Goal: Transaction & Acquisition: Purchase product/service

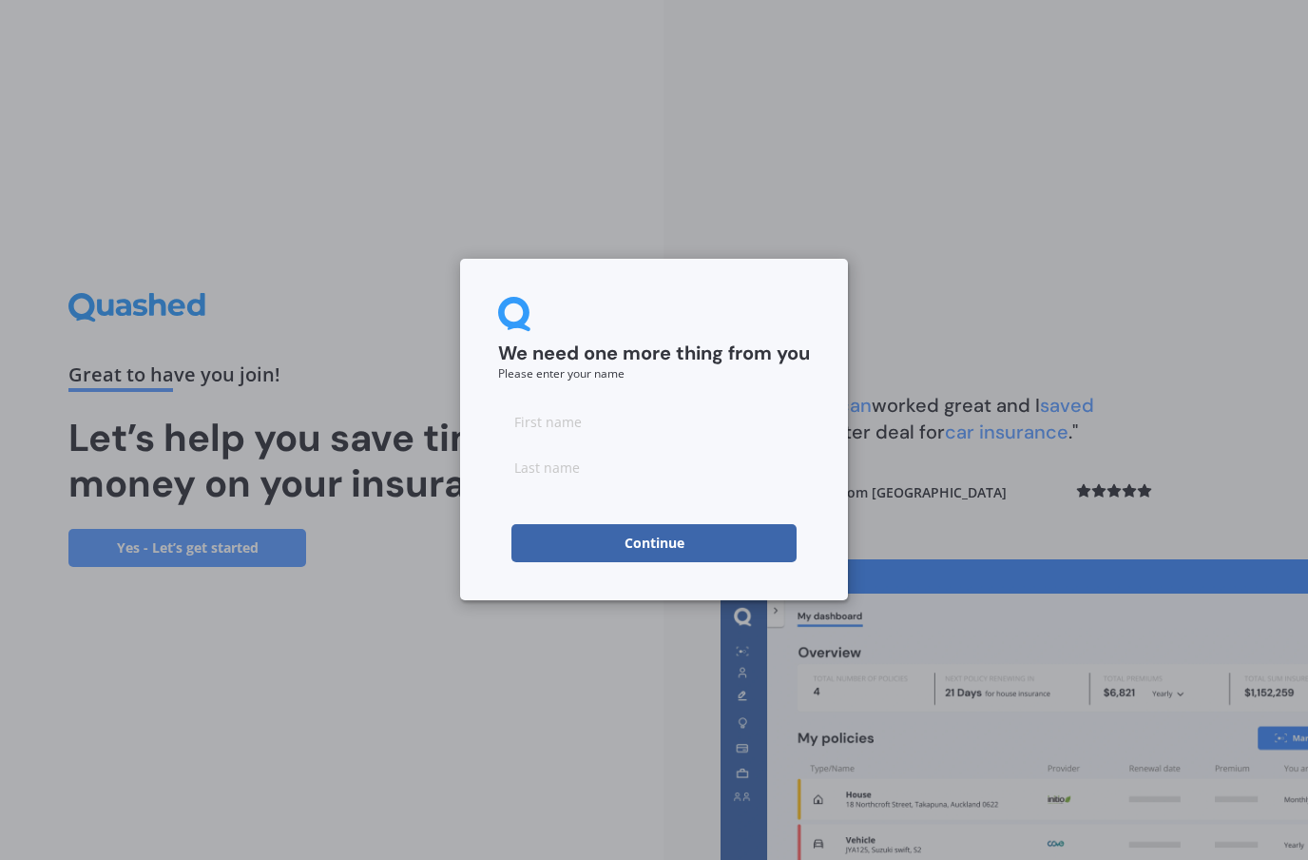
click at [763, 545] on button "Continue" at bounding box center [654, 543] width 285 height 38
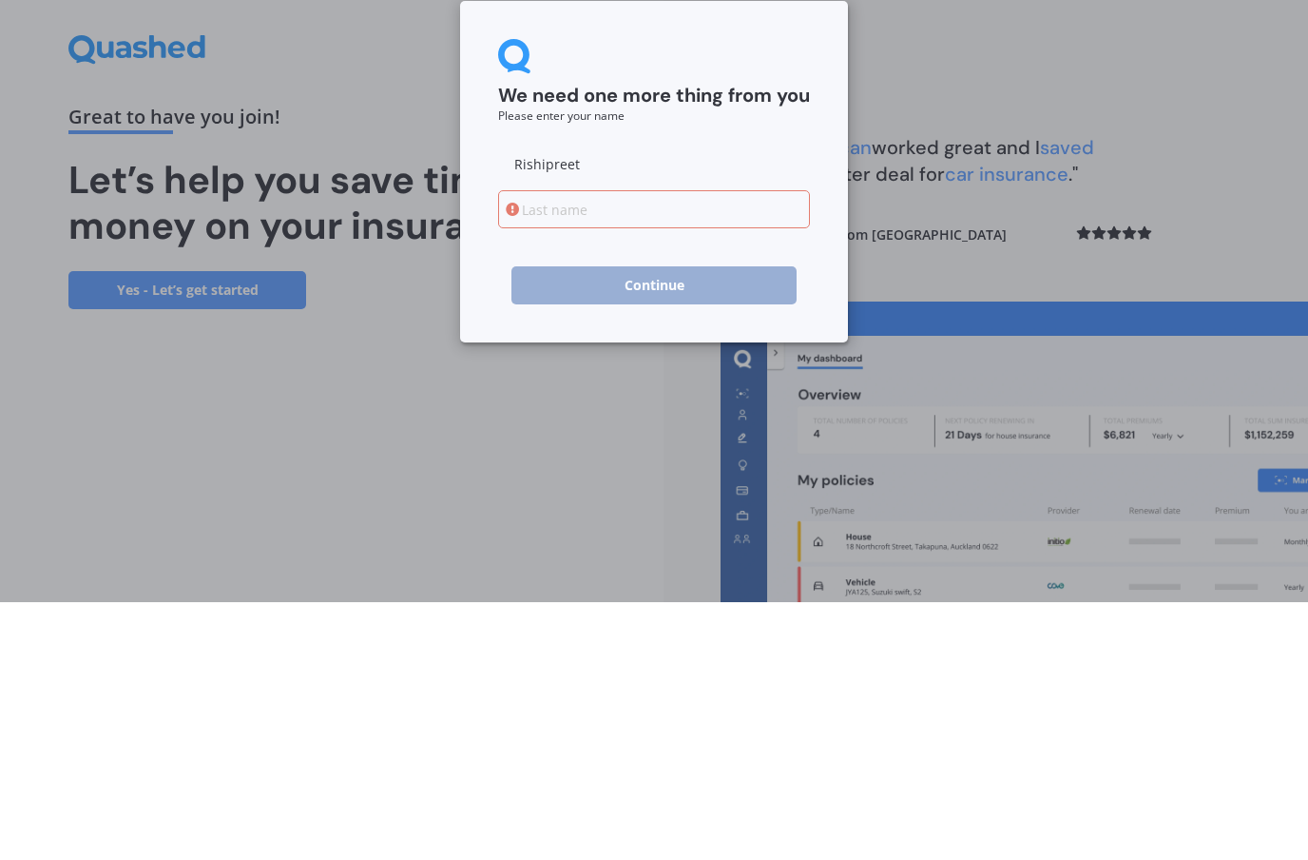
type input "Rishipreet"
click at [725, 448] on input at bounding box center [654, 467] width 312 height 38
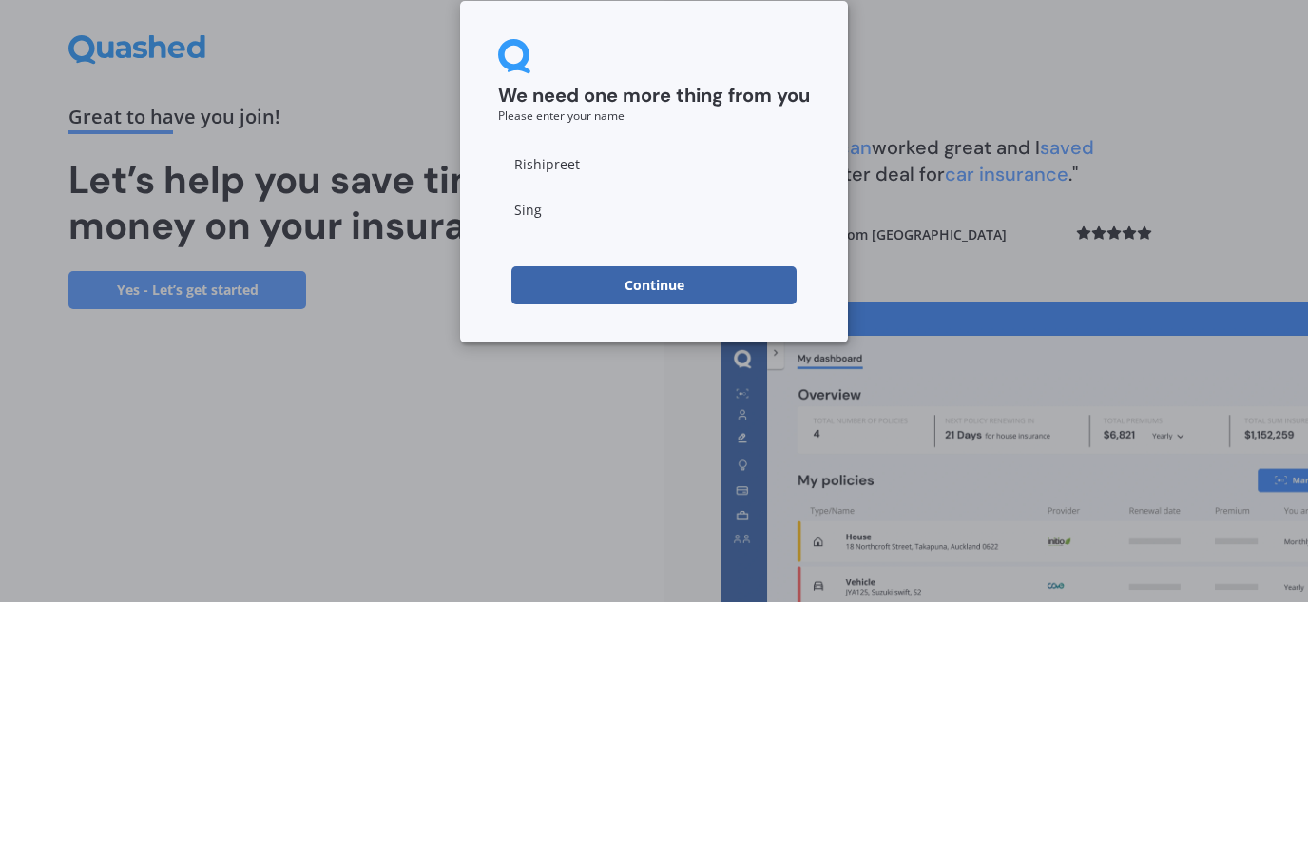
type input "[PERSON_NAME]"
click at [764, 524] on button "Continue" at bounding box center [654, 543] width 285 height 38
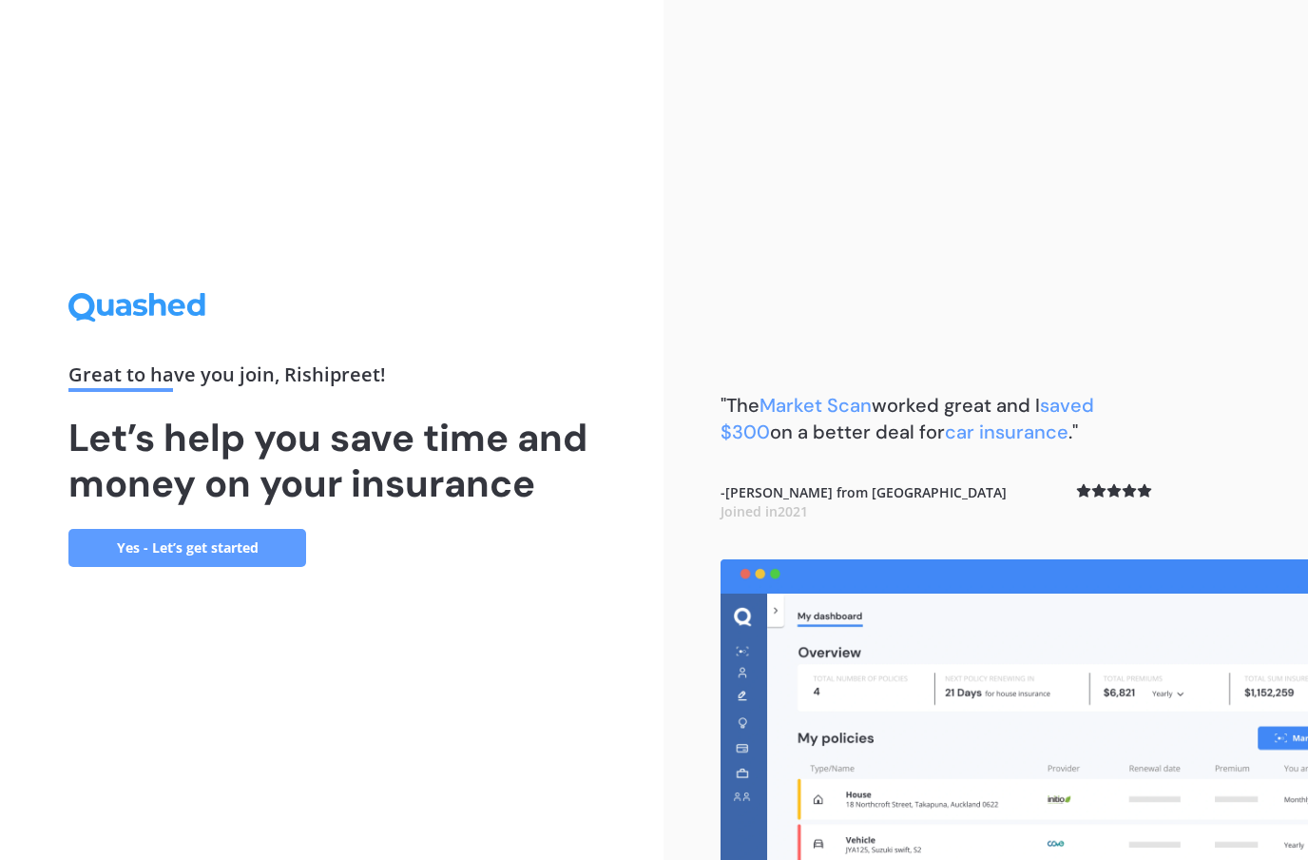
click at [276, 529] on link "Yes - Let’s get started" at bounding box center [187, 548] width 238 height 38
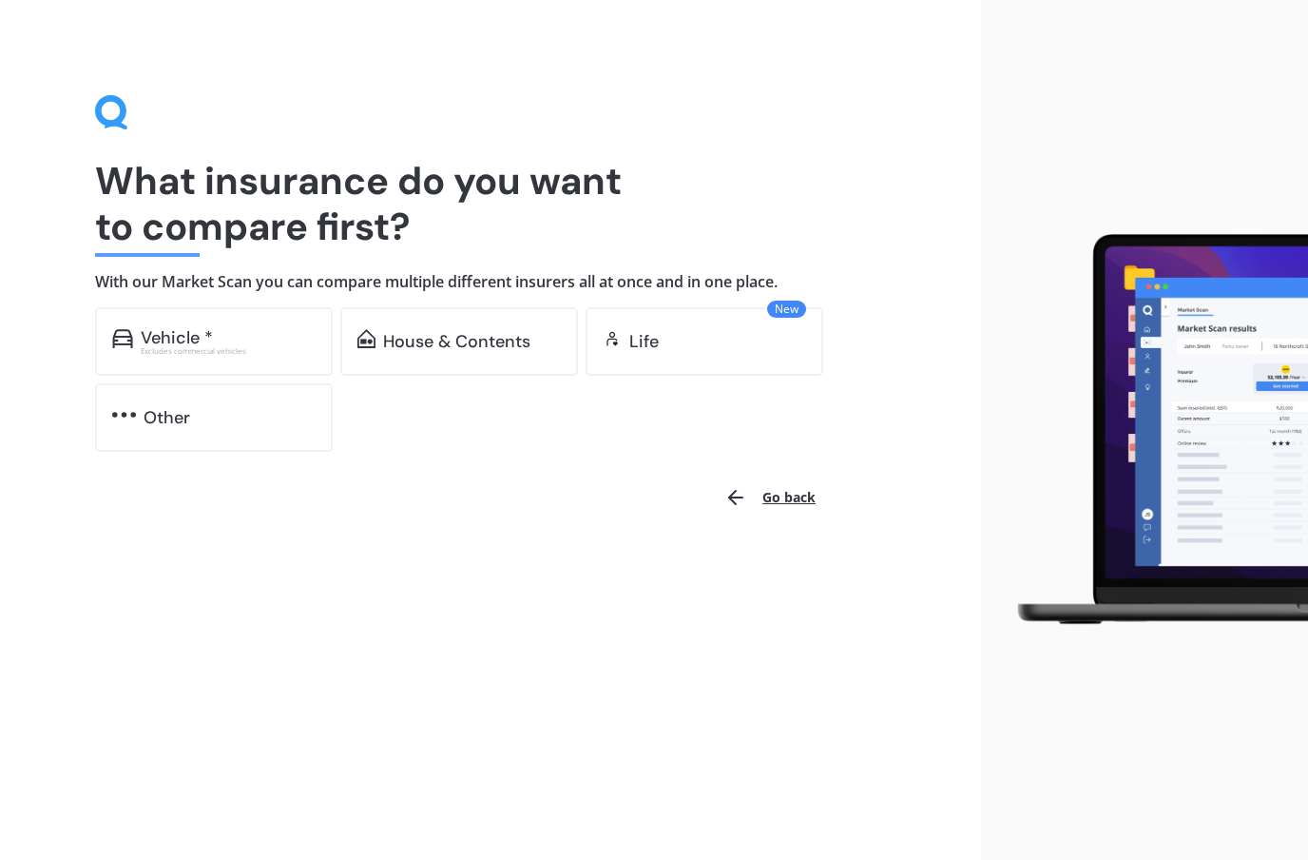
click at [270, 341] on div "Vehicle *" at bounding box center [228, 337] width 175 height 19
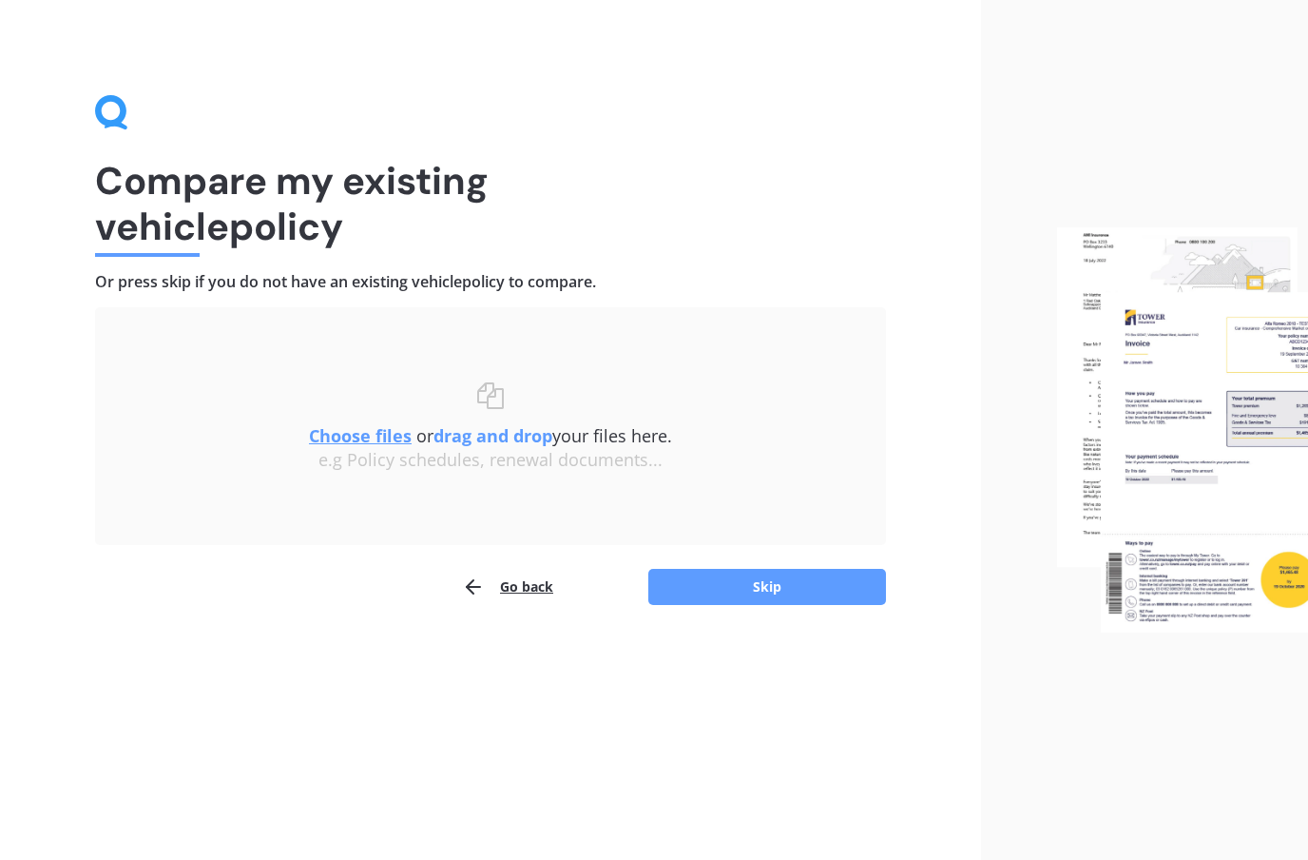
click at [858, 586] on button "Skip" at bounding box center [767, 587] width 238 height 36
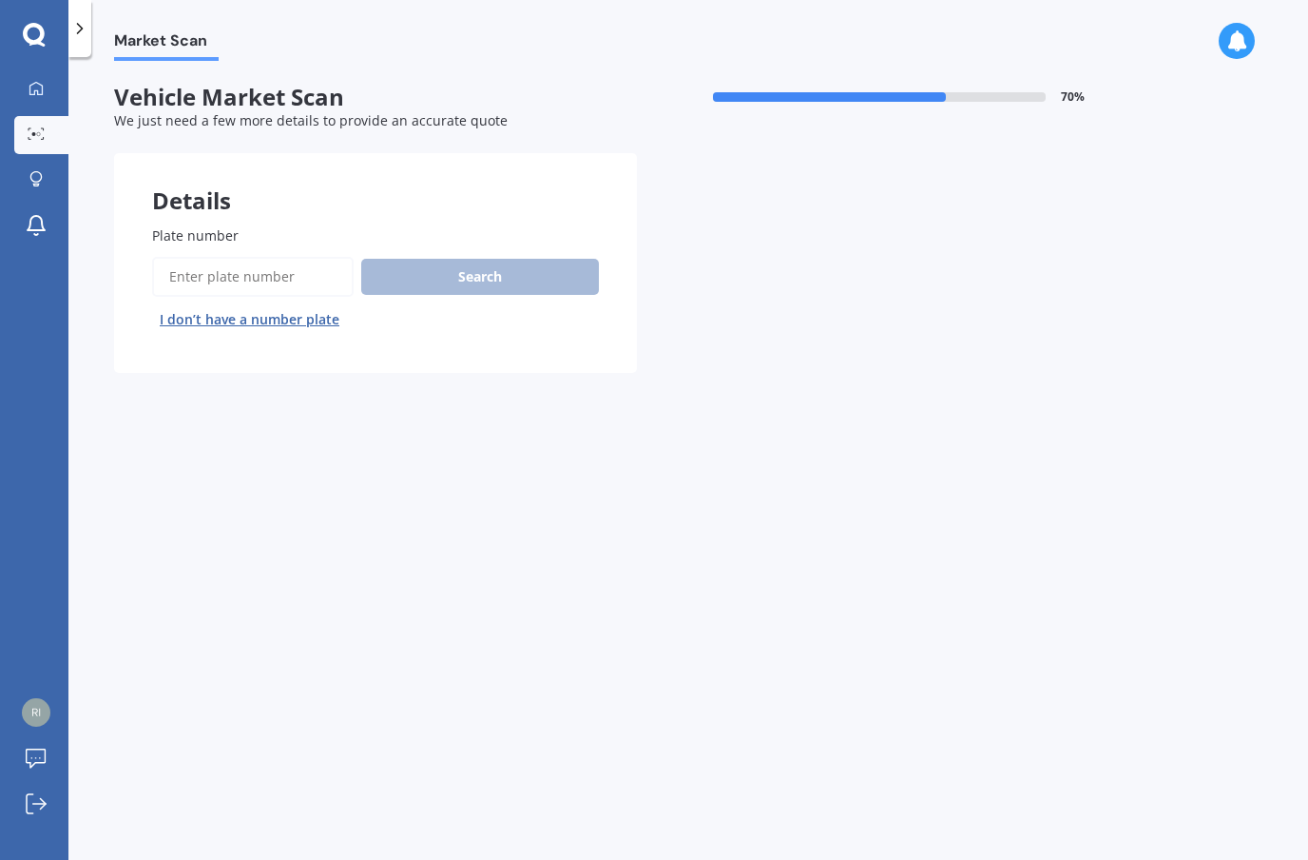
click at [182, 263] on input "Plate number" at bounding box center [253, 277] width 202 height 40
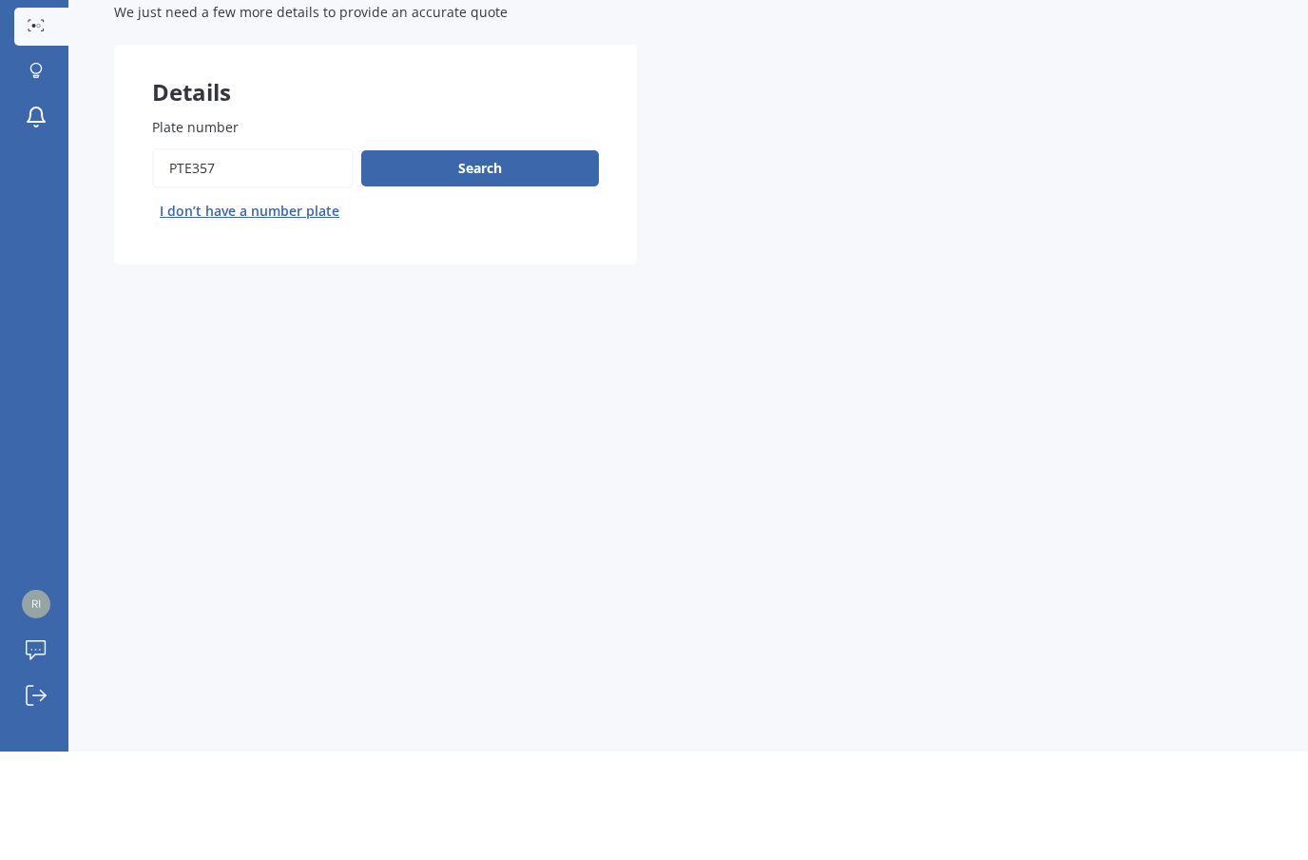
type input "PTE357"
click at [412, 259] on button "Search" at bounding box center [480, 277] width 238 height 36
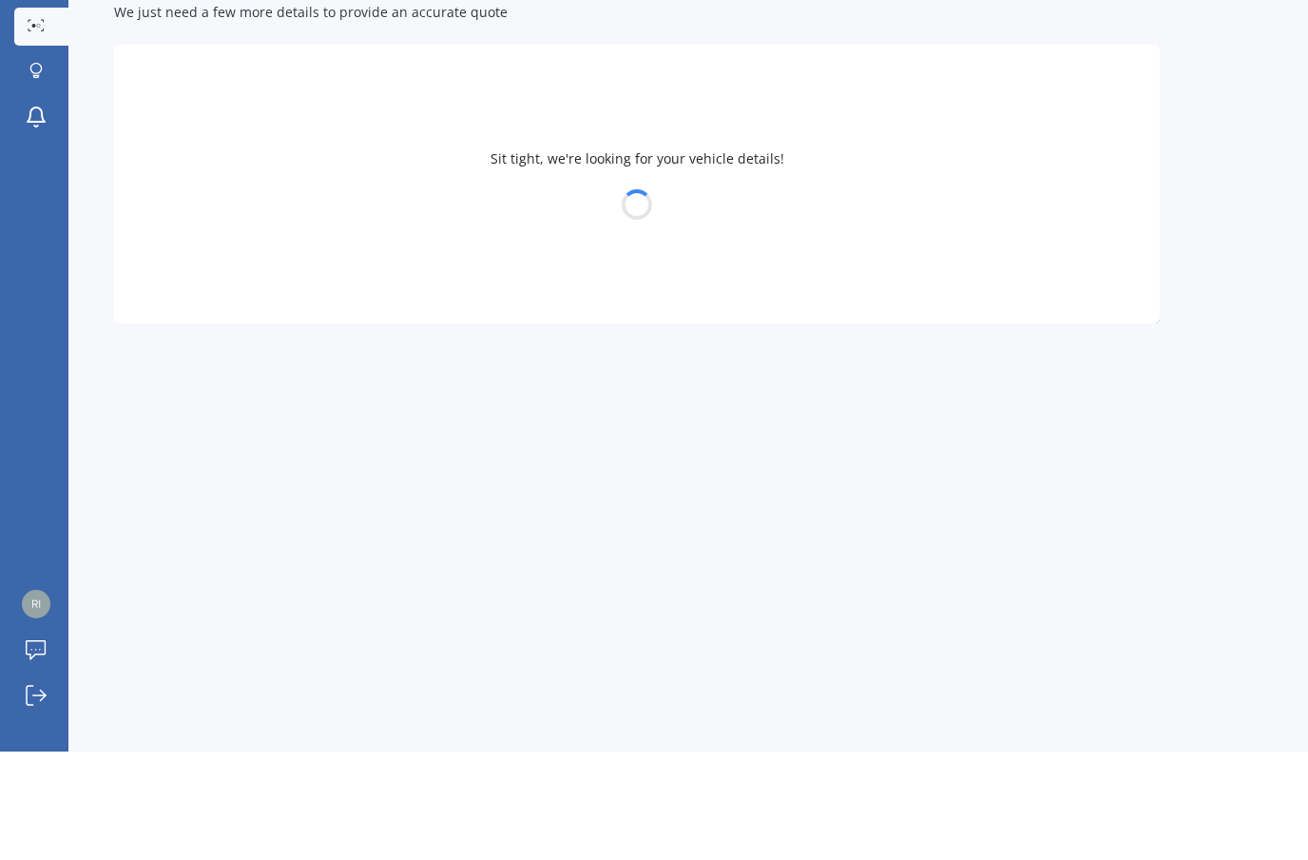
scroll to position [78, 0]
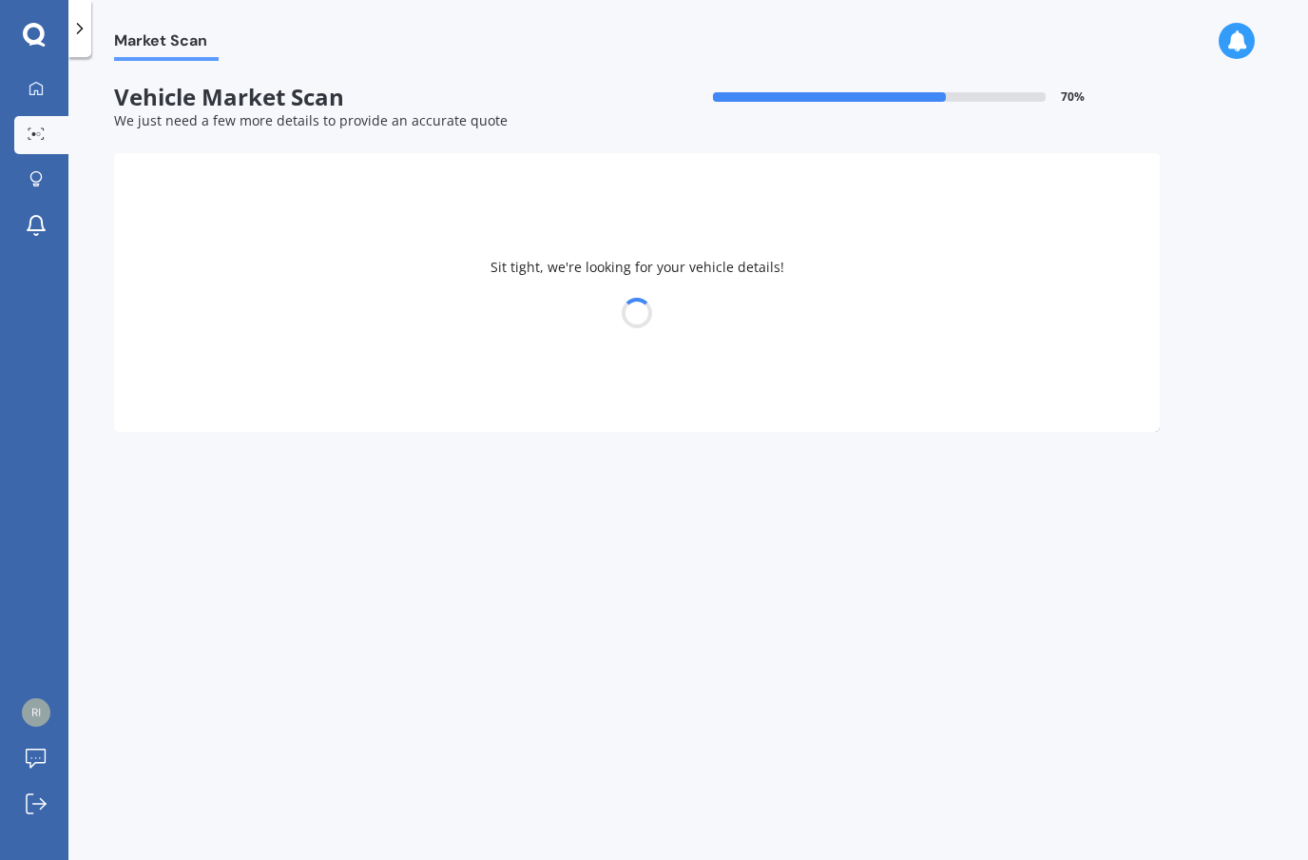
select select "TOYOTA"
select select "HIGHLANDER"
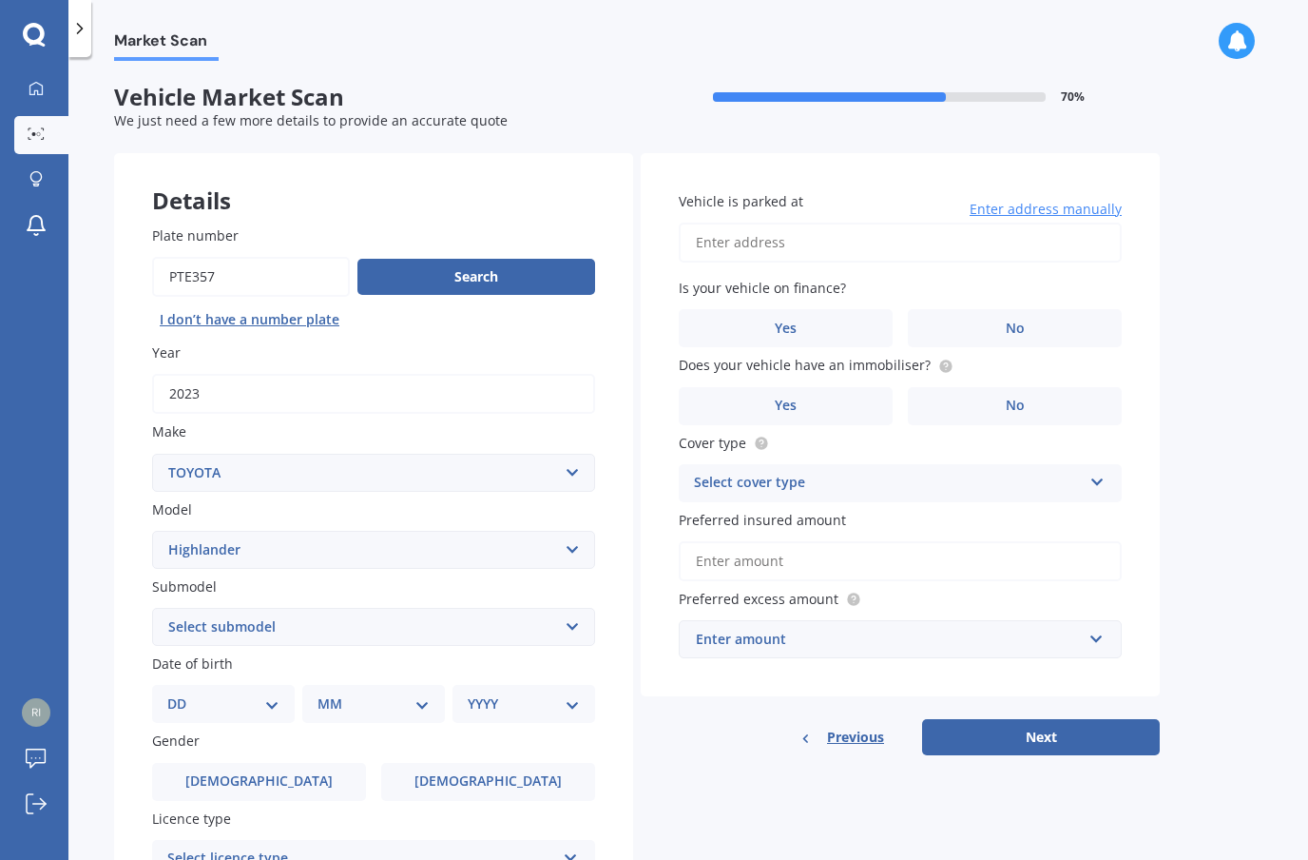
click at [159, 608] on select "Select submodel (All other) Hybrid Petrol V6 2WD Petrol V6 4WD" at bounding box center [373, 627] width 443 height 38
select select "HYBRID"
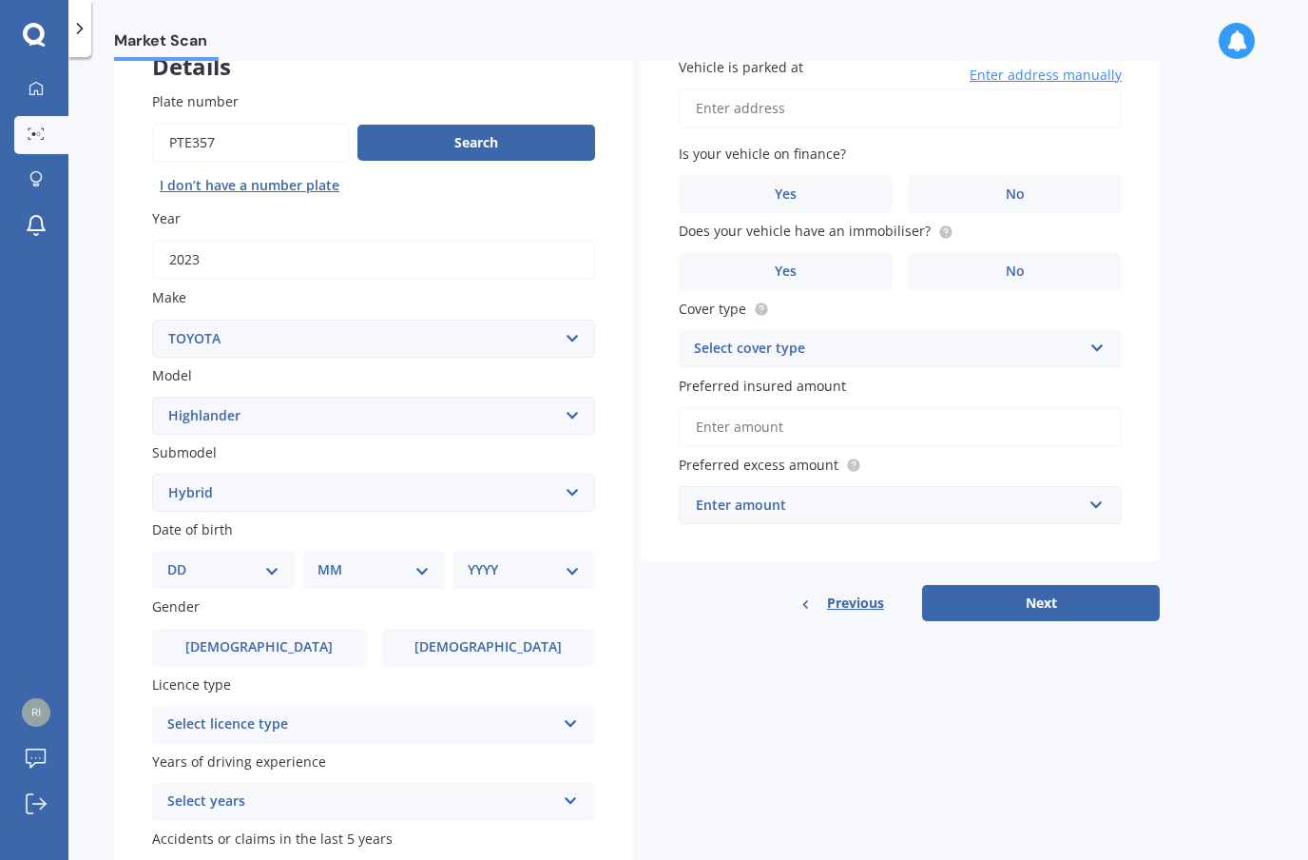
scroll to position [137, 0]
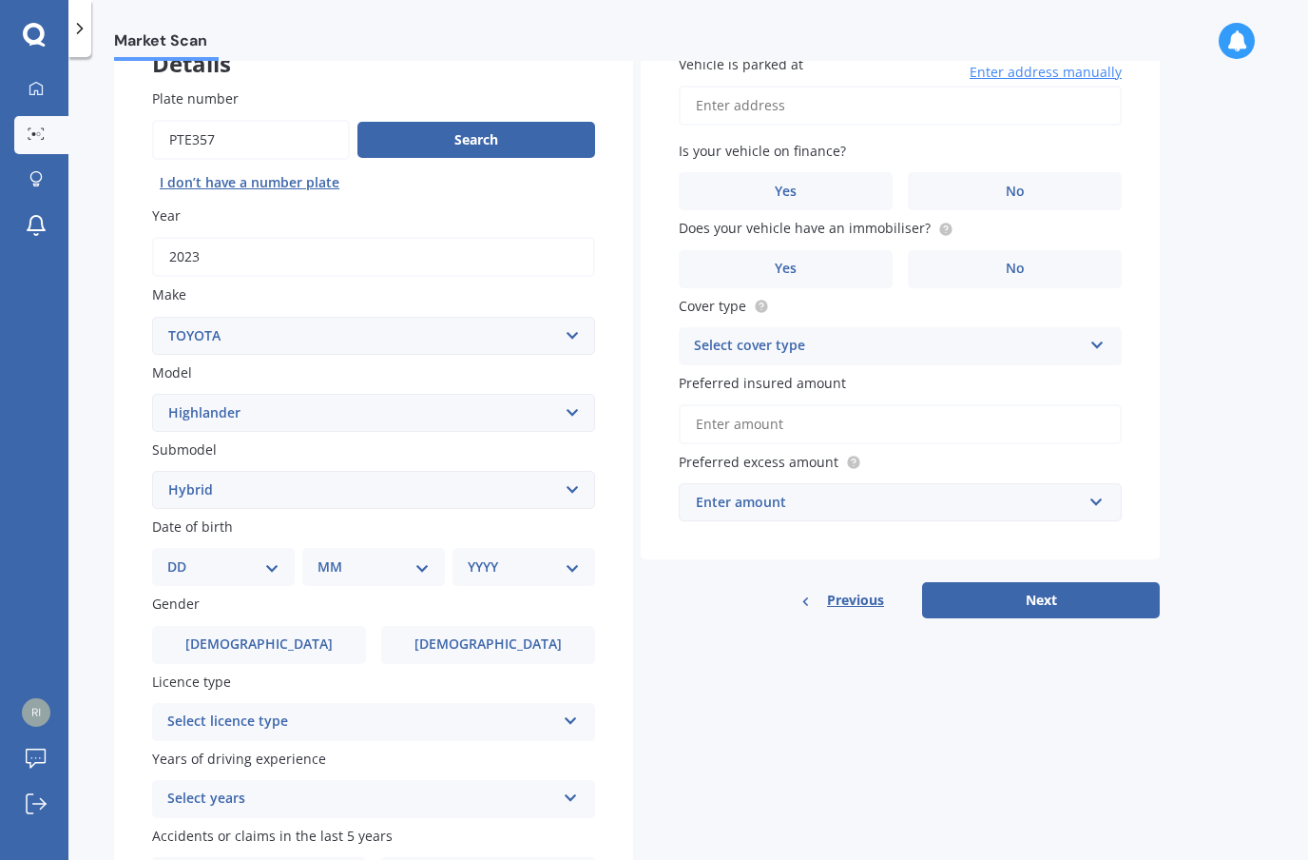
click at [170, 556] on select "DD 01 02 03 04 05 06 07 08 09 10 11 12 13 14 15 16 17 18 19 20 21 22 23 24 25 2…" at bounding box center [223, 566] width 112 height 21
click at [184, 556] on select "DD 01 02 03 04 05 06 07 08 09 10 11 12 13 14 15 16 17 18 19 20 21 22 23 24 25 2…" at bounding box center [235, 566] width 105 height 21
select select "10"
click at [333, 556] on select "MM 01 02 03 04 05 06 07 08 09 10 11 12" at bounding box center [377, 566] width 105 height 21
select select "08"
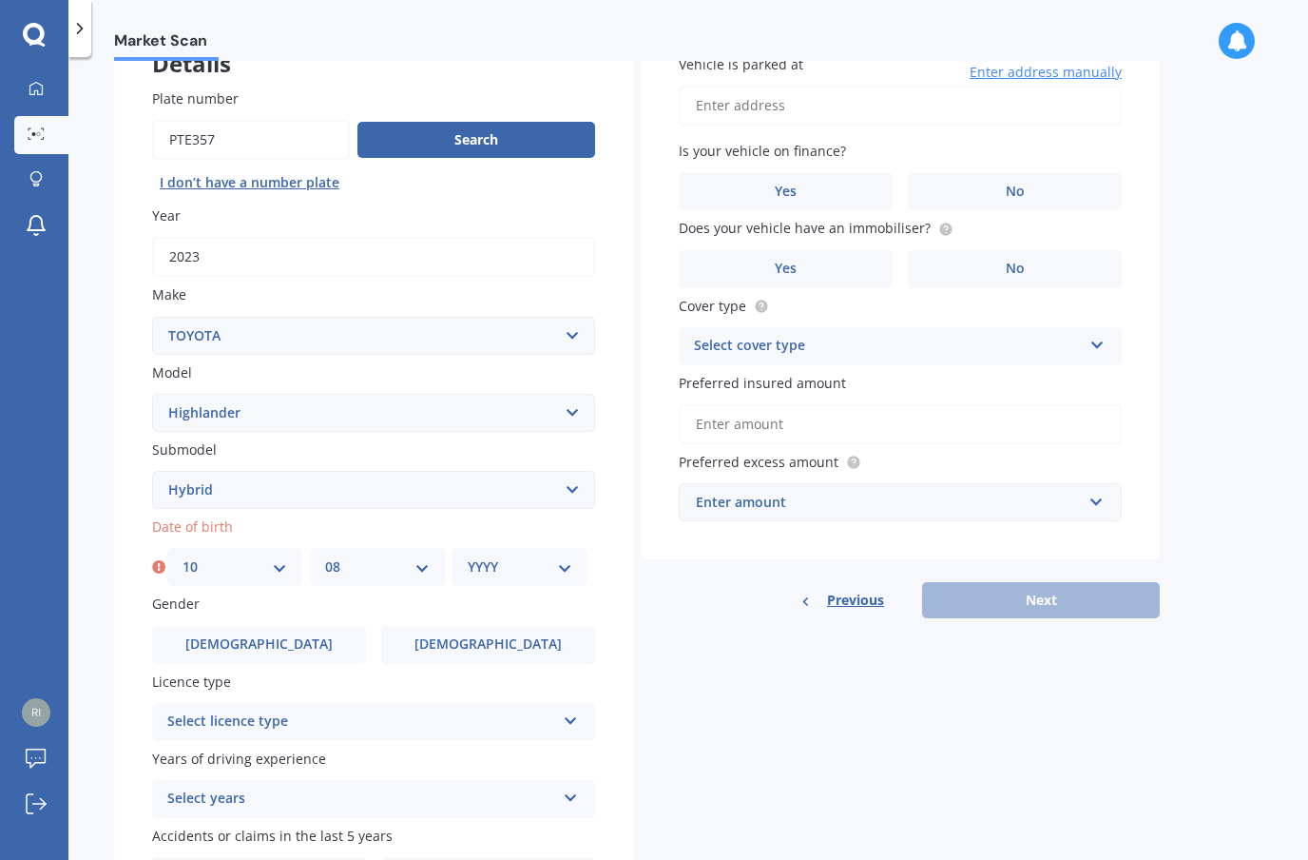
click at [476, 556] on select "YYYY 2025 2024 2023 2022 2021 2020 2019 2018 2017 2016 2015 2014 2013 2012 2011…" at bounding box center [520, 566] width 105 height 21
select select "1989"
click at [182, 626] on label "[DEMOGRAPHIC_DATA]" at bounding box center [259, 645] width 214 height 38
click at [0, 0] on input "[DEMOGRAPHIC_DATA]" at bounding box center [0, 0] width 0 height 0
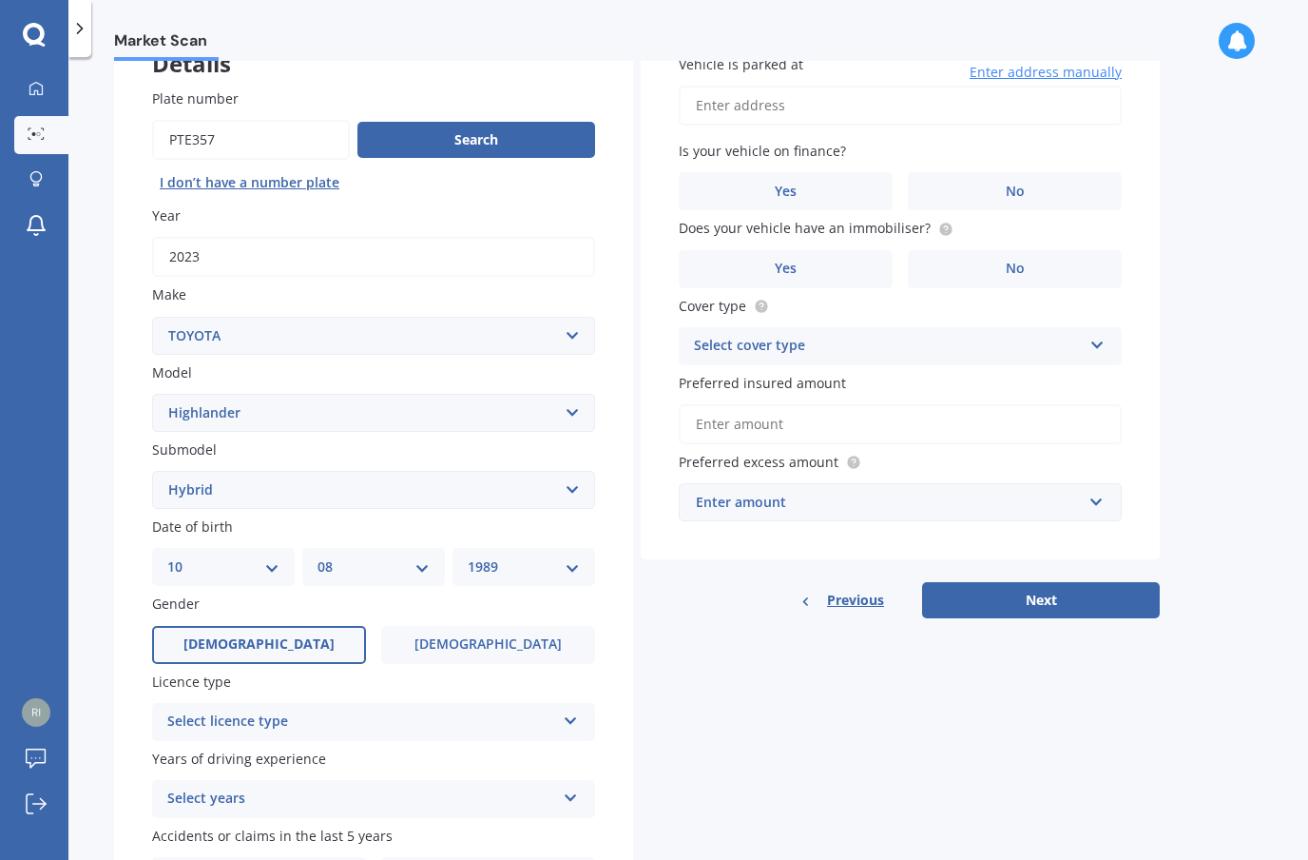
click at [176, 710] on div "Select licence type" at bounding box center [361, 721] width 388 height 23
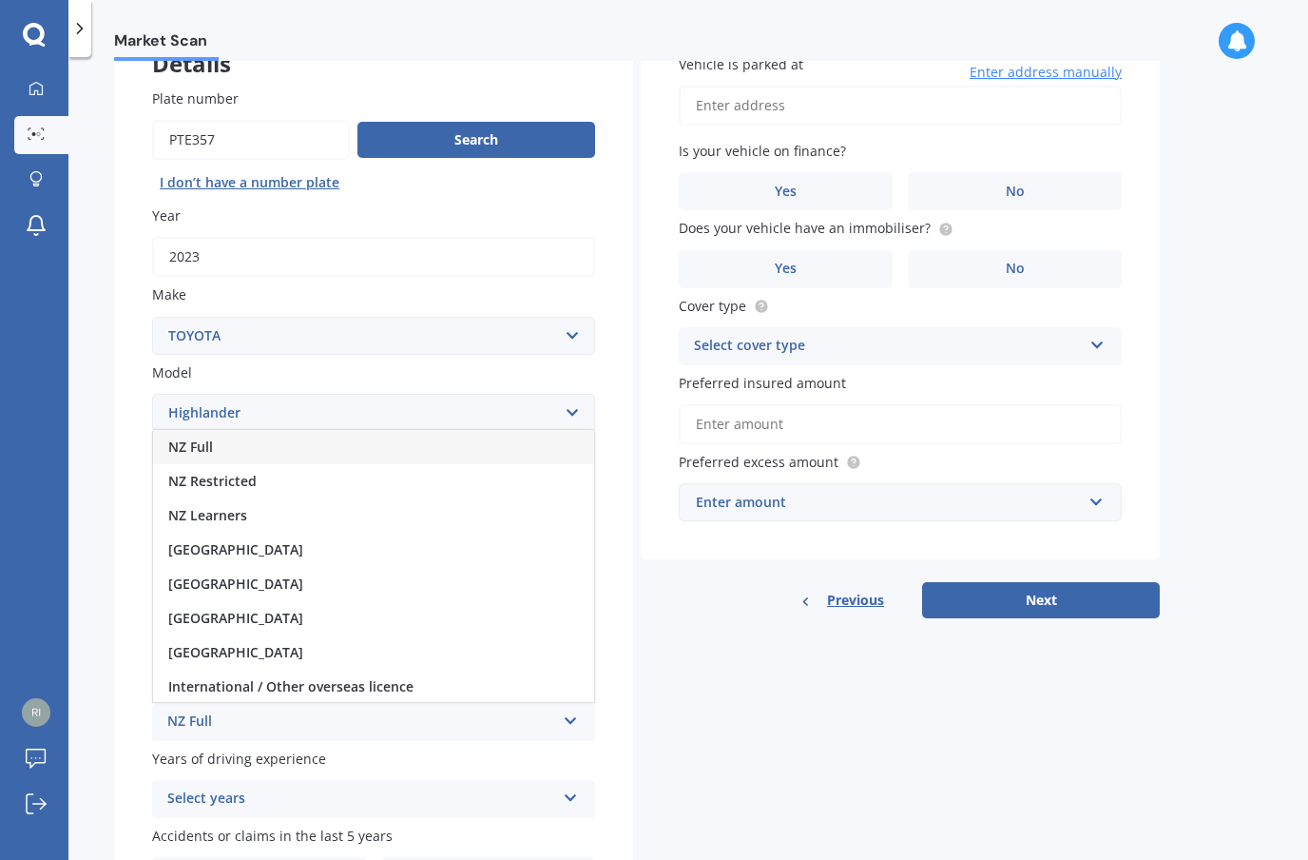
click at [174, 437] on span "NZ Full" at bounding box center [190, 446] width 45 height 18
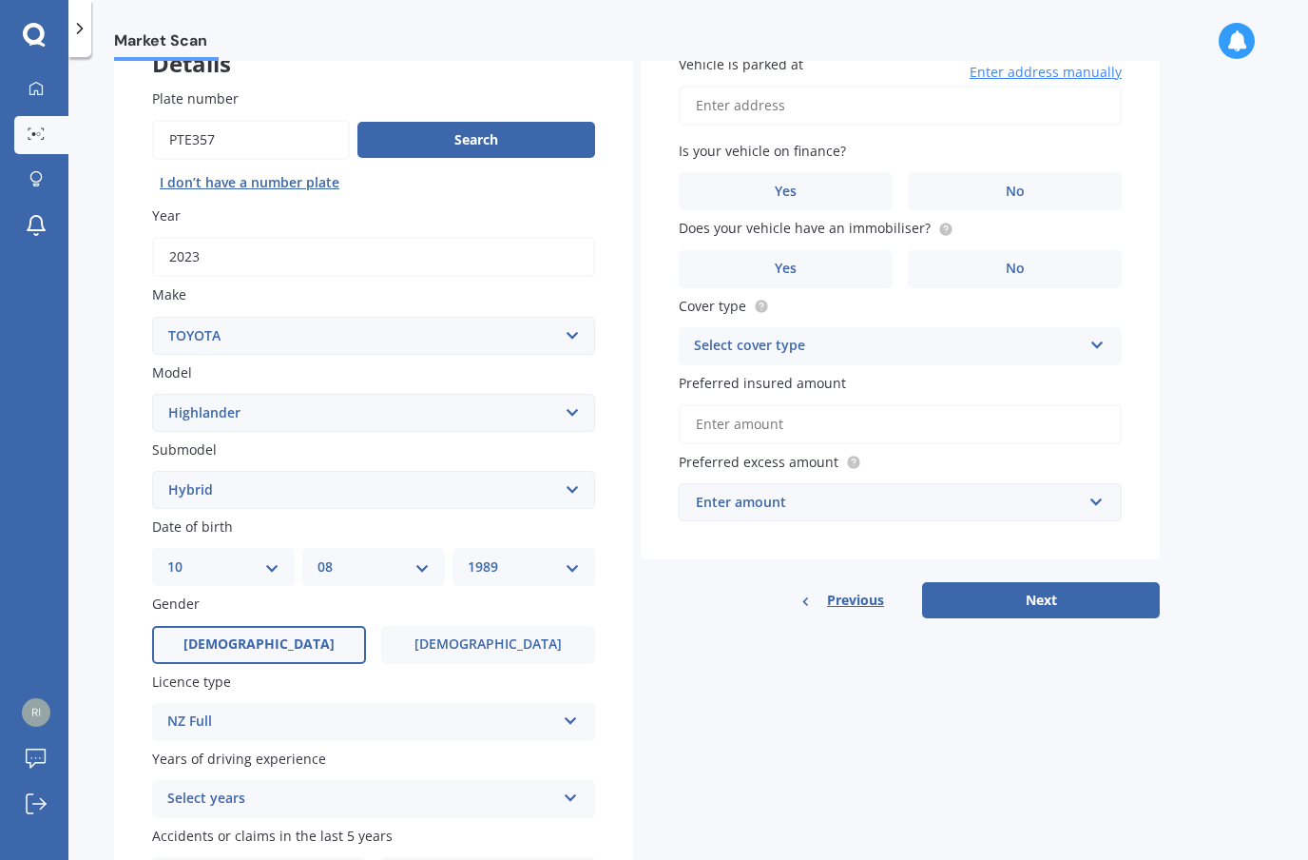
click at [168, 626] on label "[DEMOGRAPHIC_DATA]" at bounding box center [259, 645] width 214 height 38
click at [0, 0] on input "[DEMOGRAPHIC_DATA]" at bounding box center [0, 0] width 0 height 0
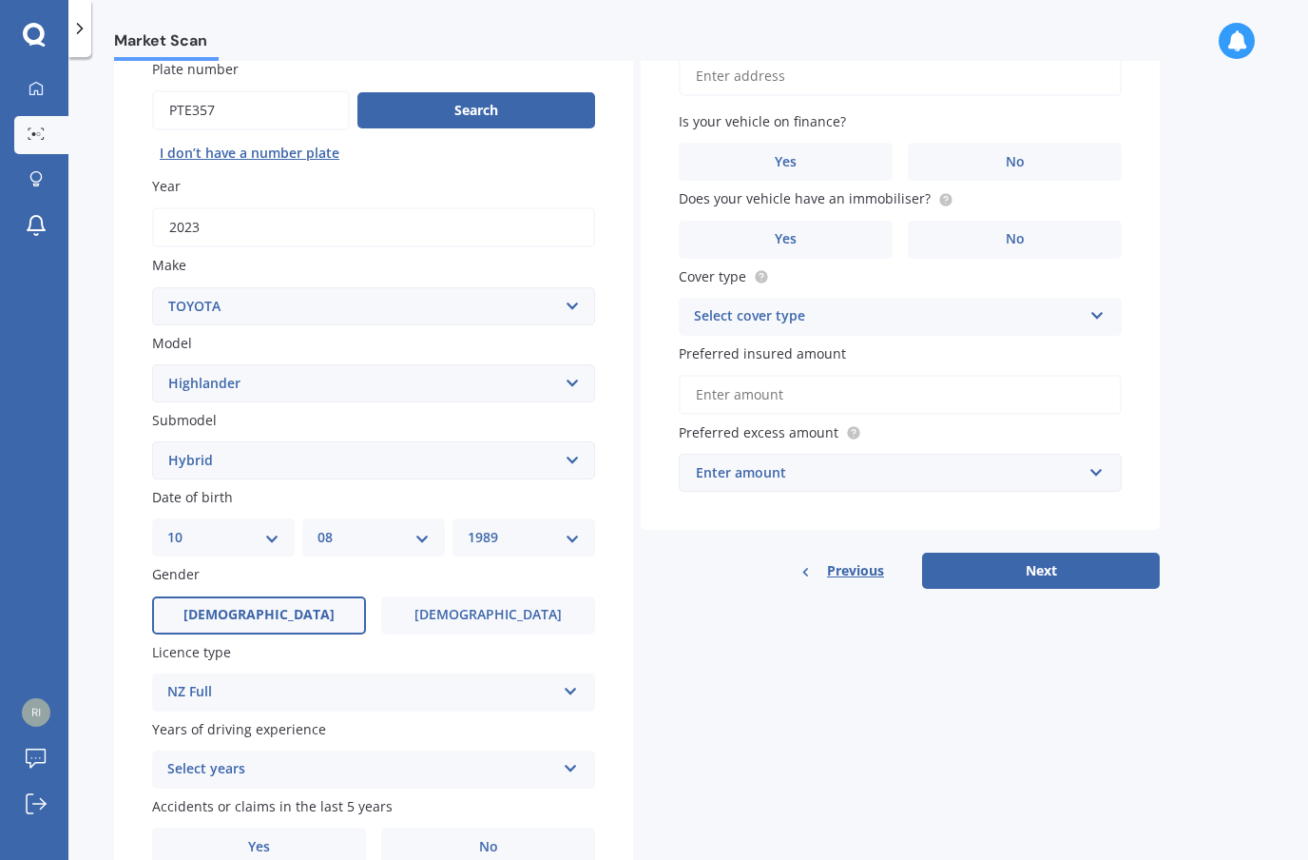
scroll to position [165, 0]
click at [172, 682] on div "NZ Full" at bounding box center [361, 693] width 388 height 23
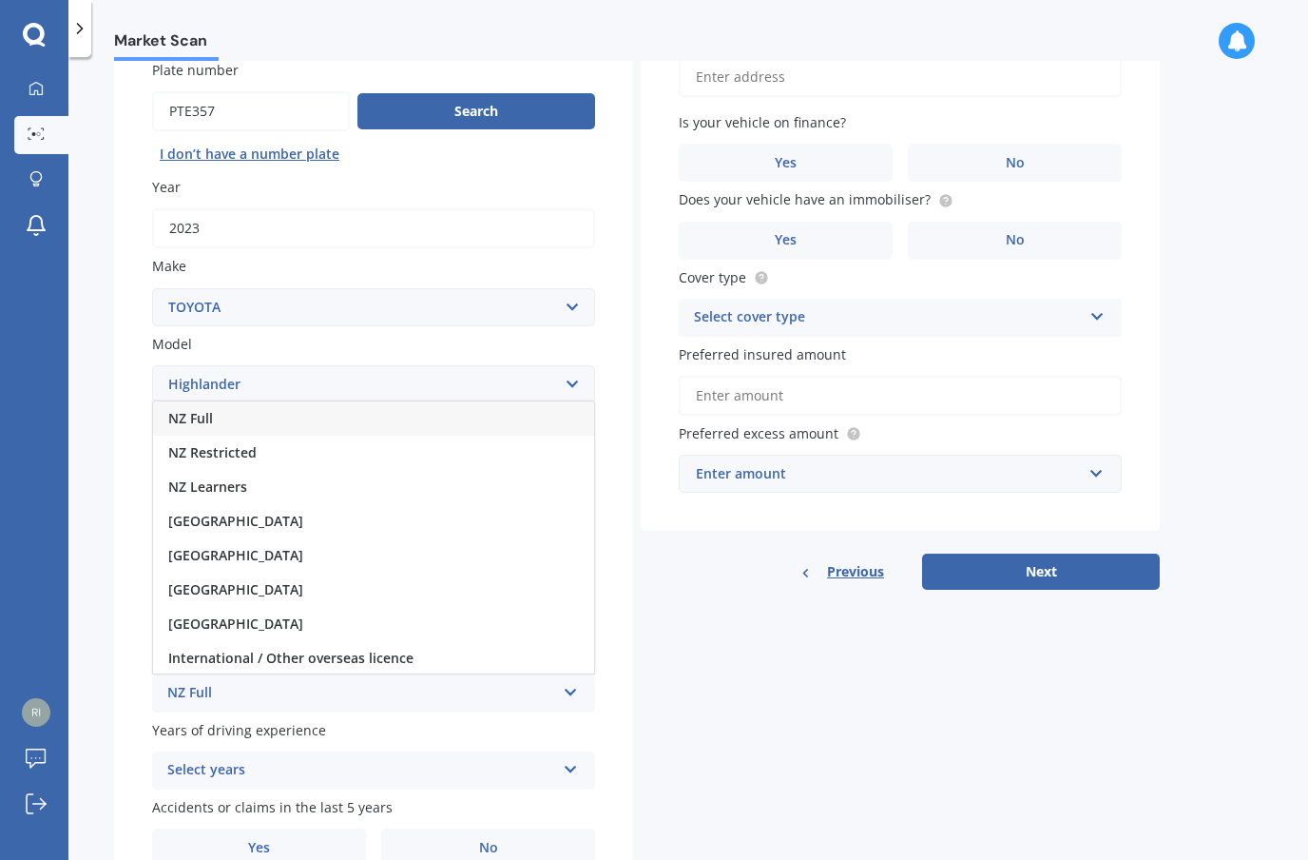
click at [173, 682] on div "NZ Full" at bounding box center [361, 693] width 388 height 23
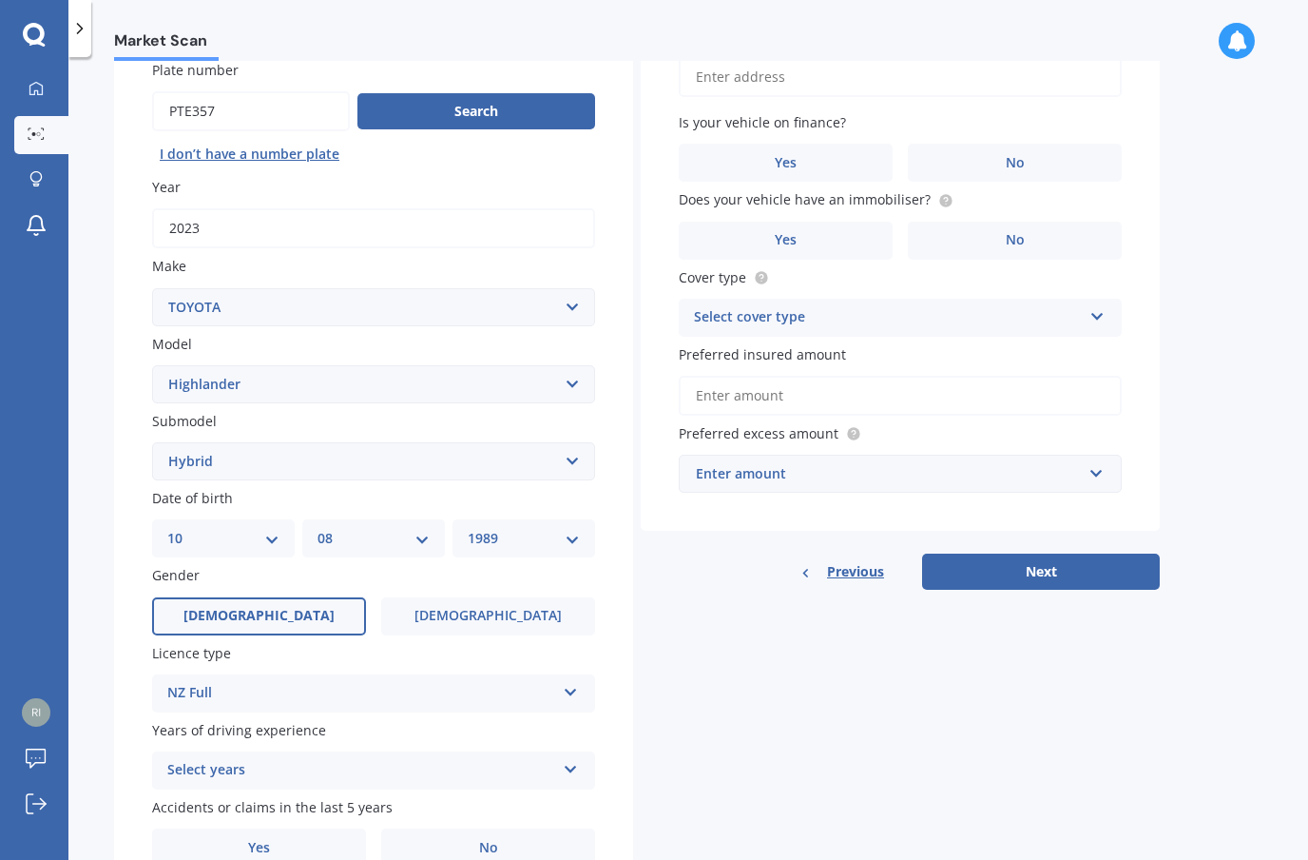
click at [172, 759] on div "Select years" at bounding box center [361, 770] width 388 height 23
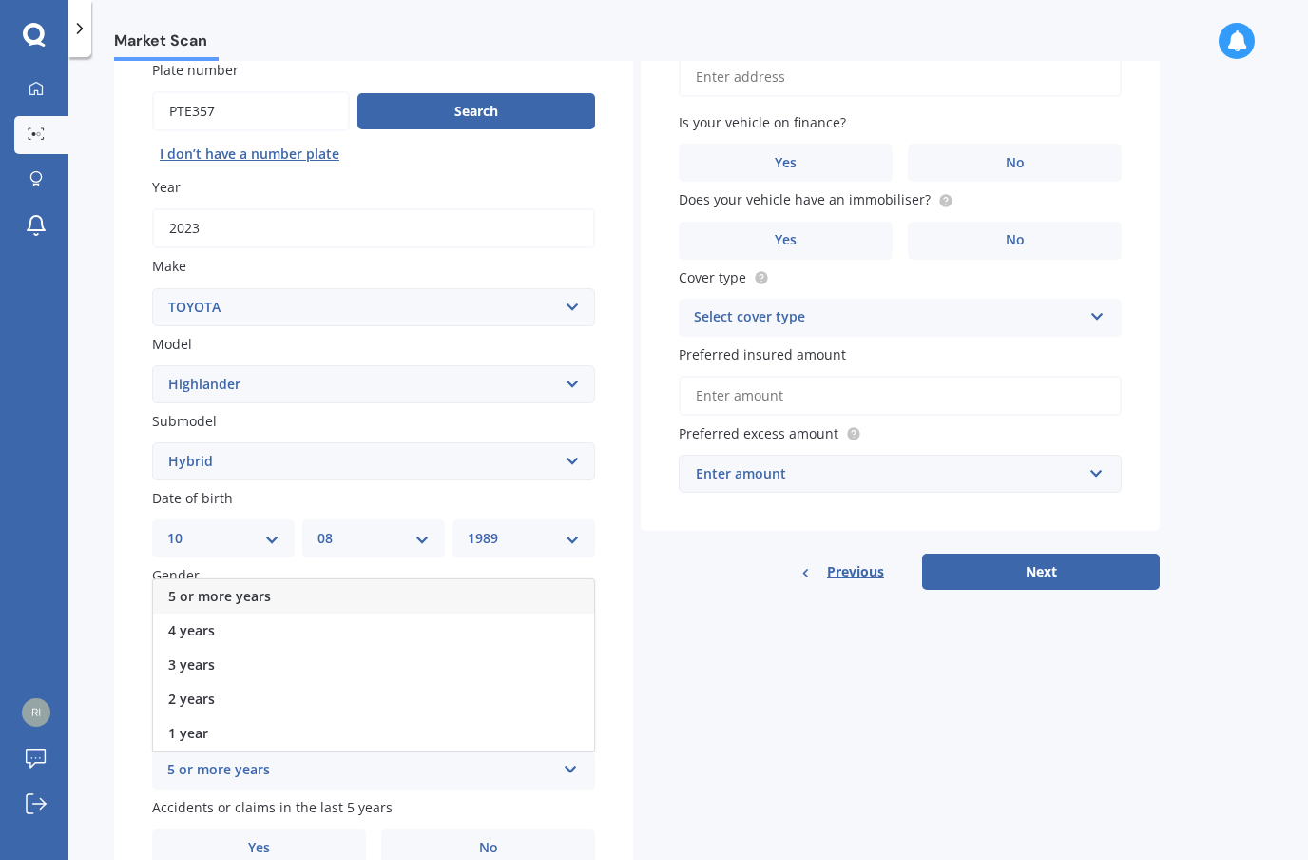
click at [169, 587] on span "5 or more years" at bounding box center [219, 596] width 103 height 18
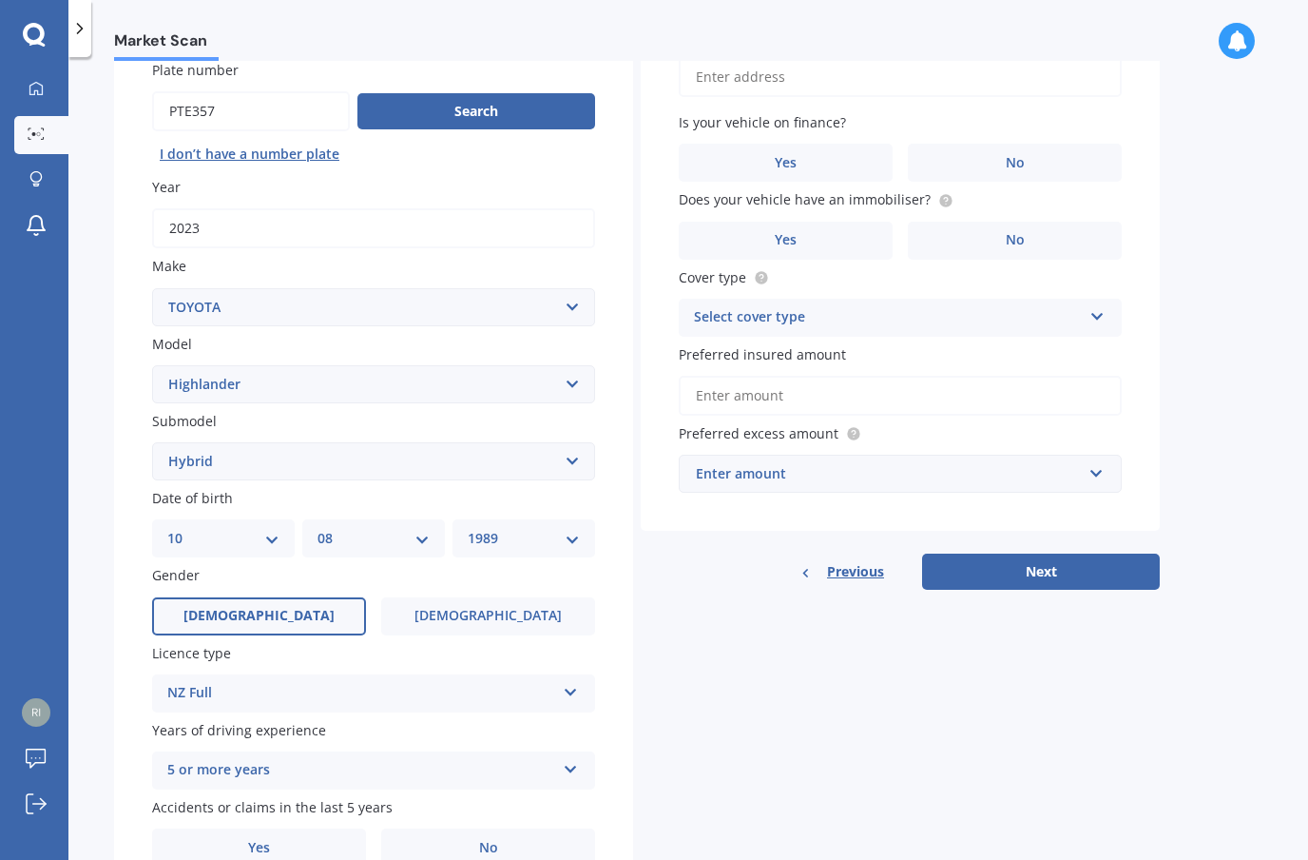
click at [522, 828] on label "No" at bounding box center [488, 847] width 214 height 38
click at [0, 0] on input "No" at bounding box center [0, 0] width 0 height 0
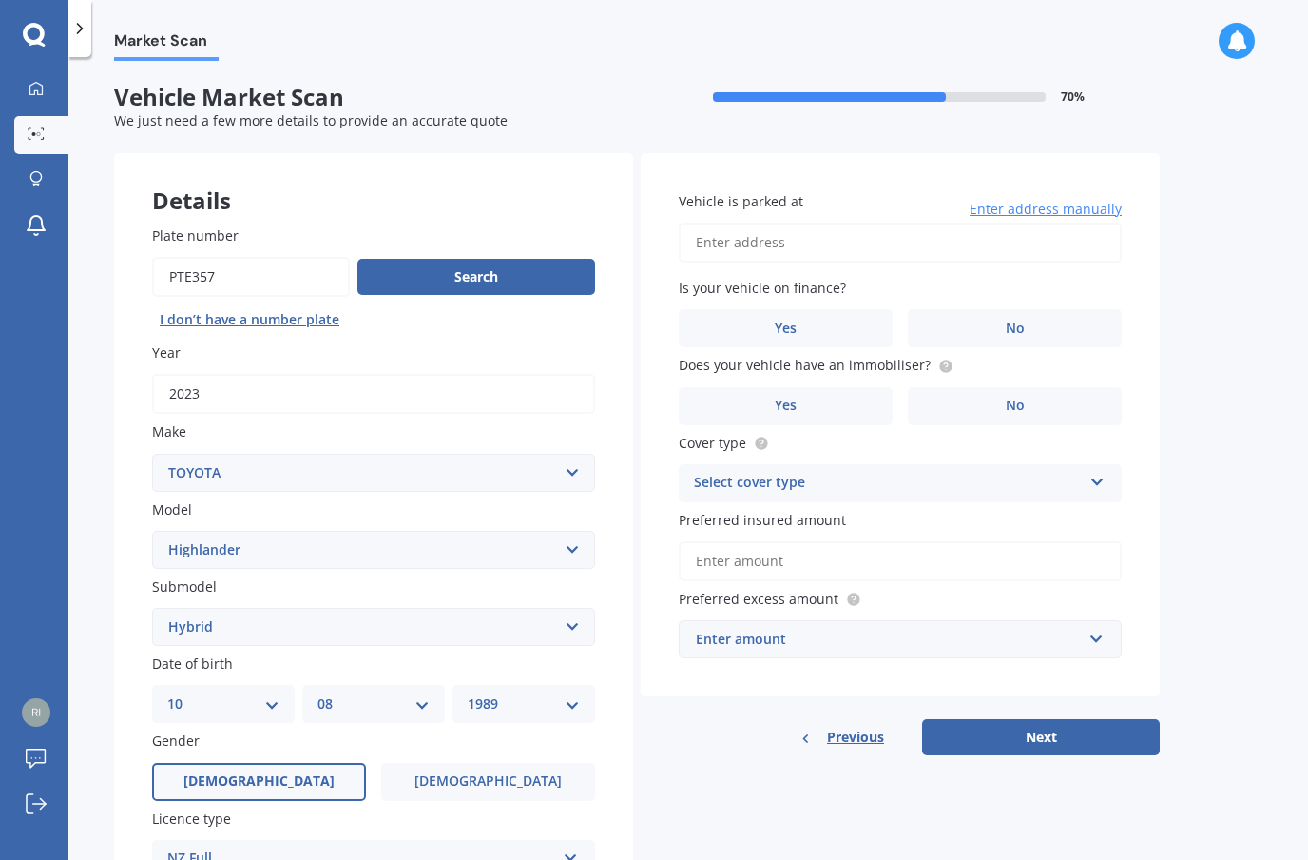
scroll to position [0, 0]
click at [1039, 222] on input "Vehicle is parked at" at bounding box center [900, 242] width 443 height 40
type input "[STREET_ADDRESS][PERSON_NAME]"
click at [1003, 309] on label "No" at bounding box center [1015, 328] width 214 height 38
click at [0, 0] on input "No" at bounding box center [0, 0] width 0 height 0
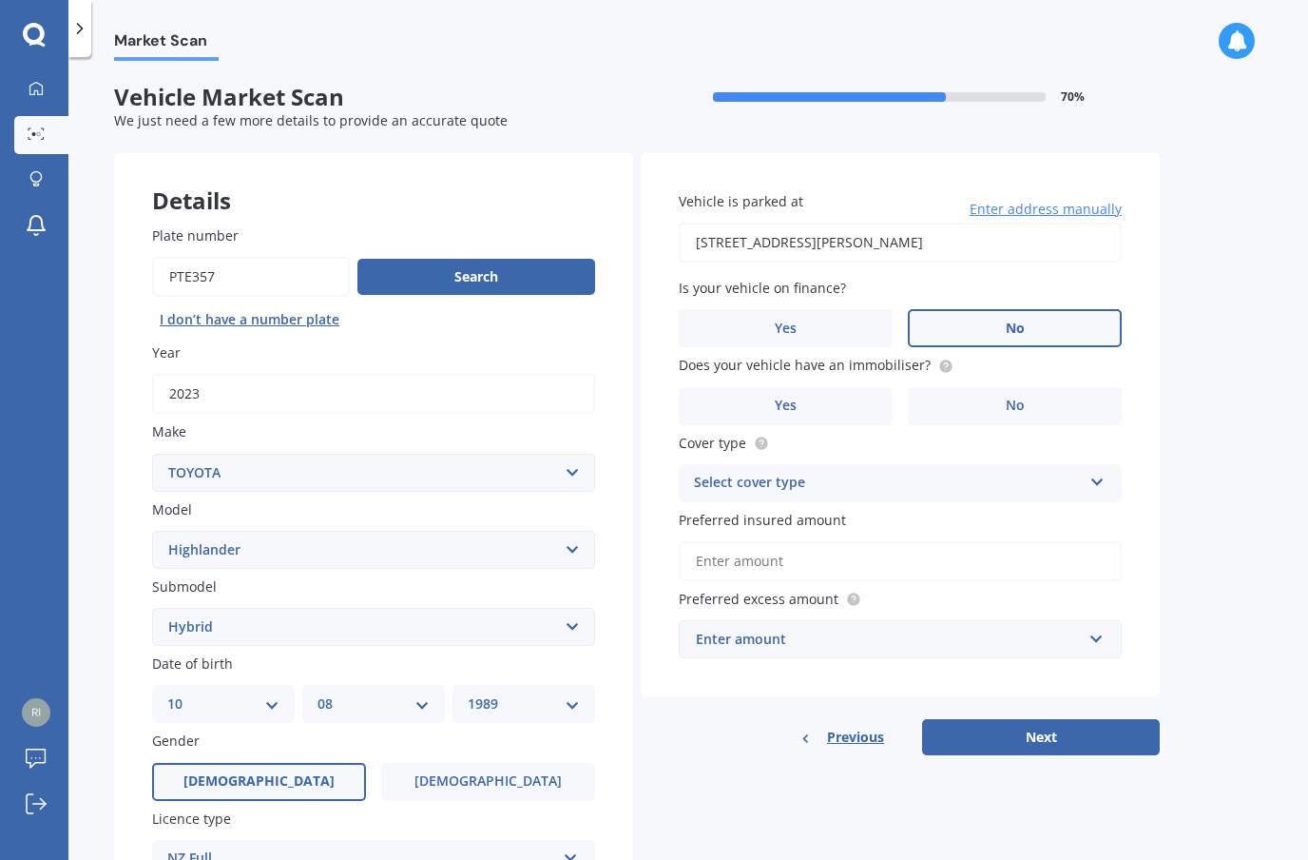
click at [969, 387] on label "No" at bounding box center [1015, 406] width 214 height 38
click at [0, 0] on input "No" at bounding box center [0, 0] width 0 height 0
click at [949, 472] on div "Select cover type" at bounding box center [888, 483] width 388 height 23
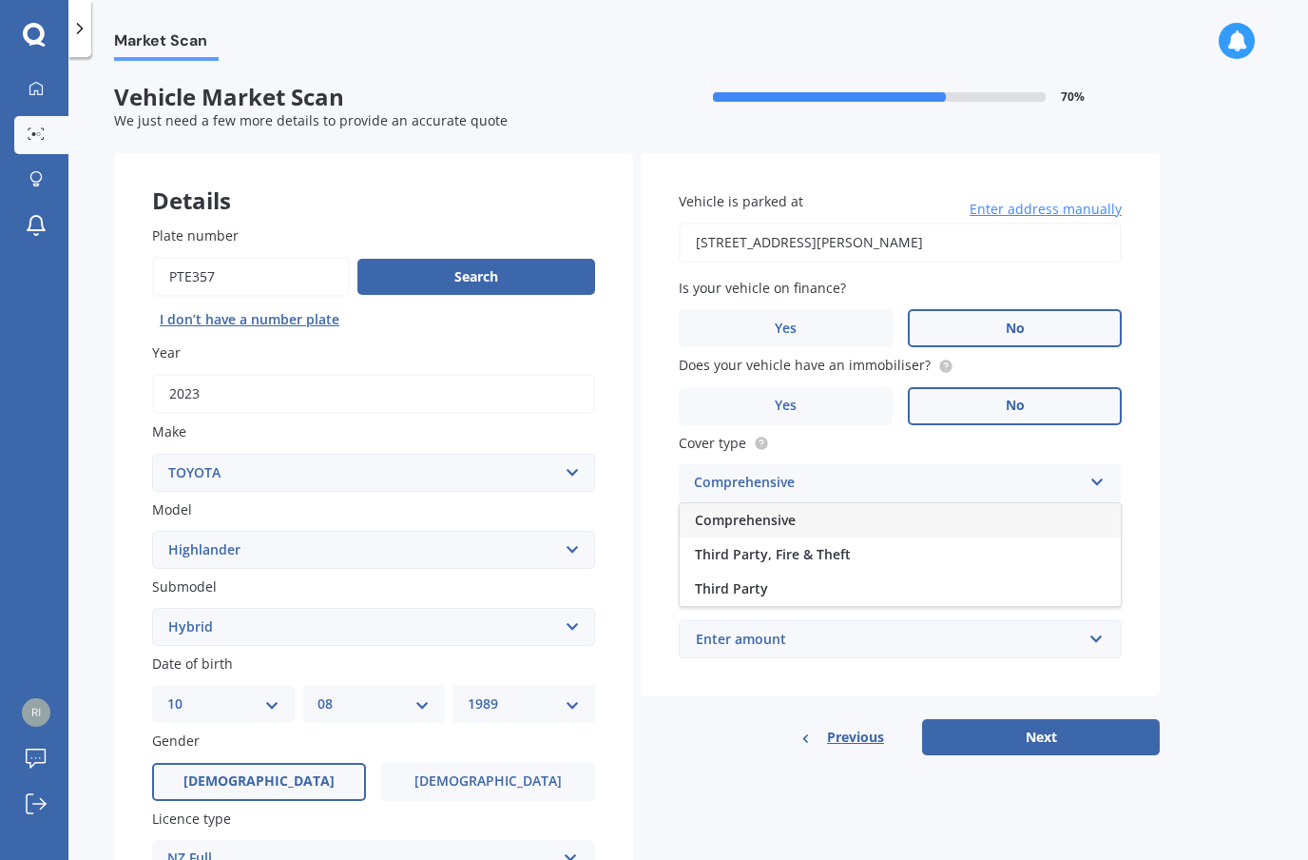
click at [799, 503] on div "Comprehensive" at bounding box center [900, 520] width 441 height 34
click at [952, 541] on input "Preferred insured amount" at bounding box center [900, 561] width 443 height 40
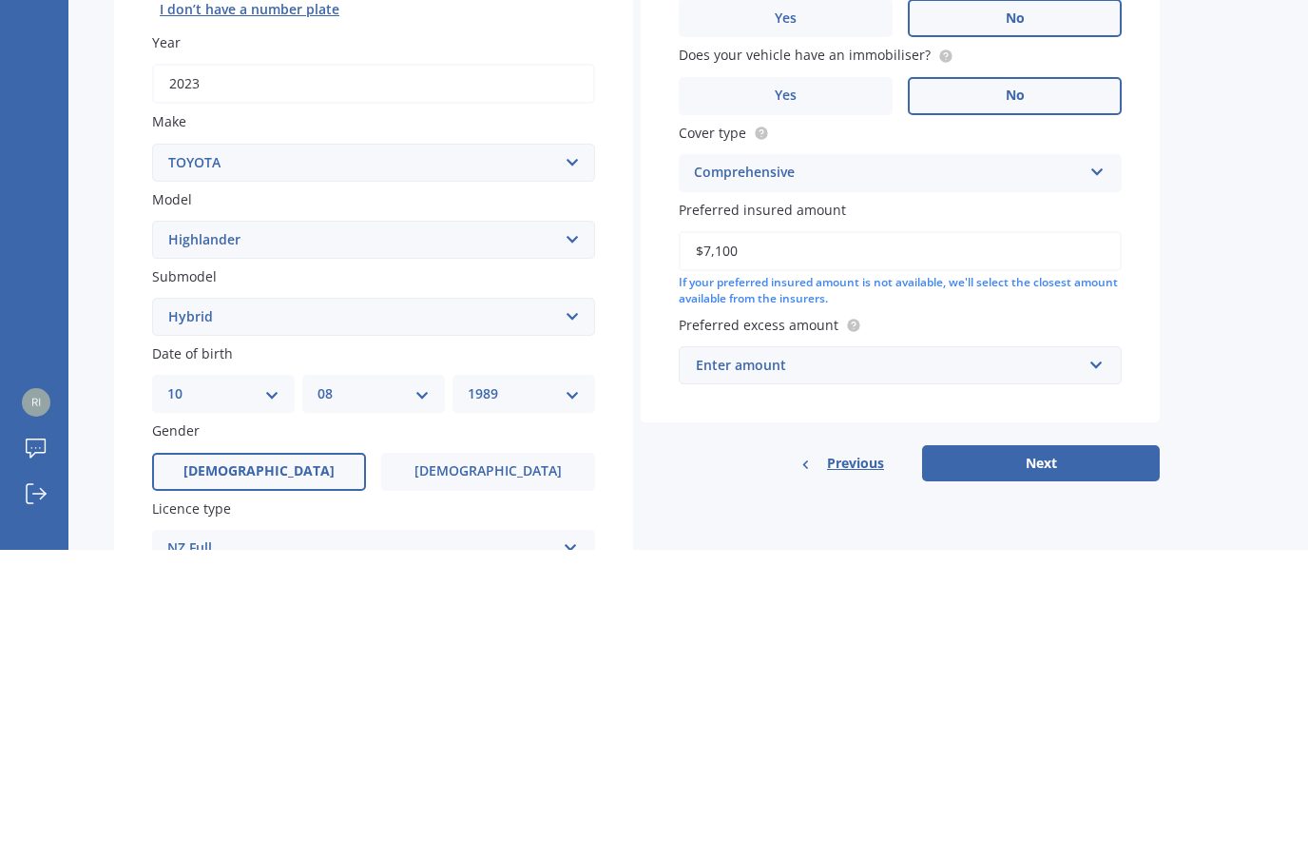
type input "$71,000"
click at [1123, 230] on div "Vehicle is parked at [STREET_ADDRESS][PERSON_NAME] Enter address manually Is yo…" at bounding box center [900, 442] width 519 height 579
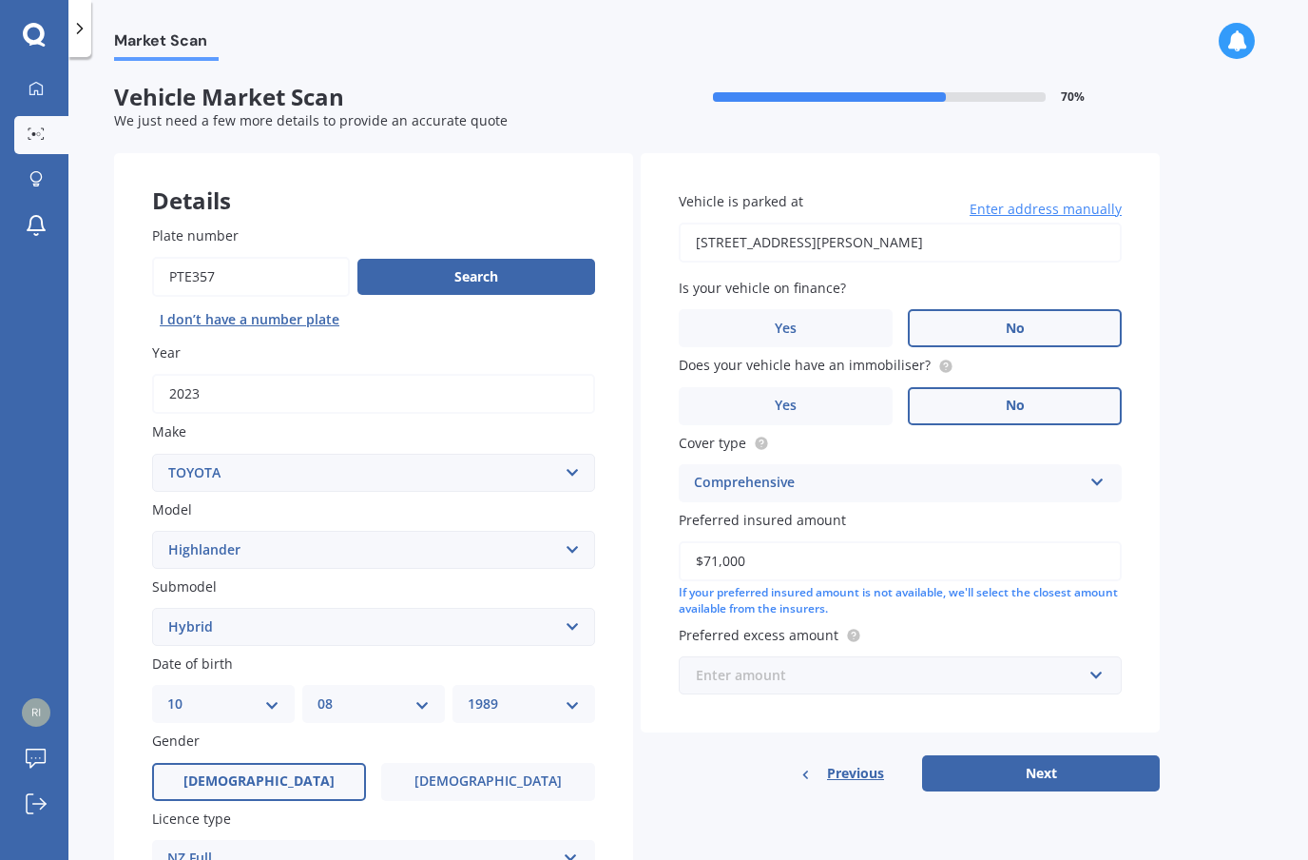
click at [1089, 657] on input "text" at bounding box center [894, 675] width 426 height 36
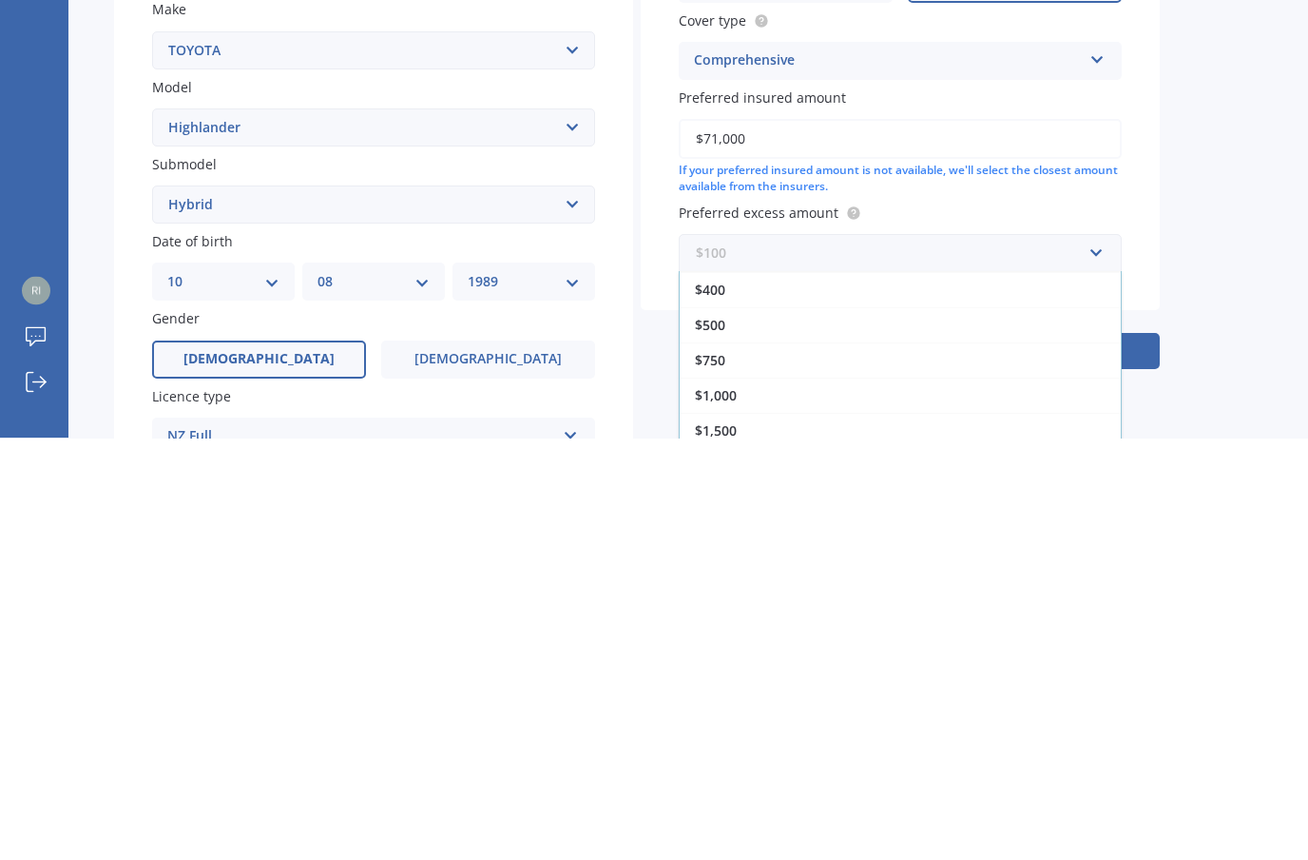
scroll to position [34, 0]
click at [739, 800] on div "$1,000" at bounding box center [900, 817] width 441 height 35
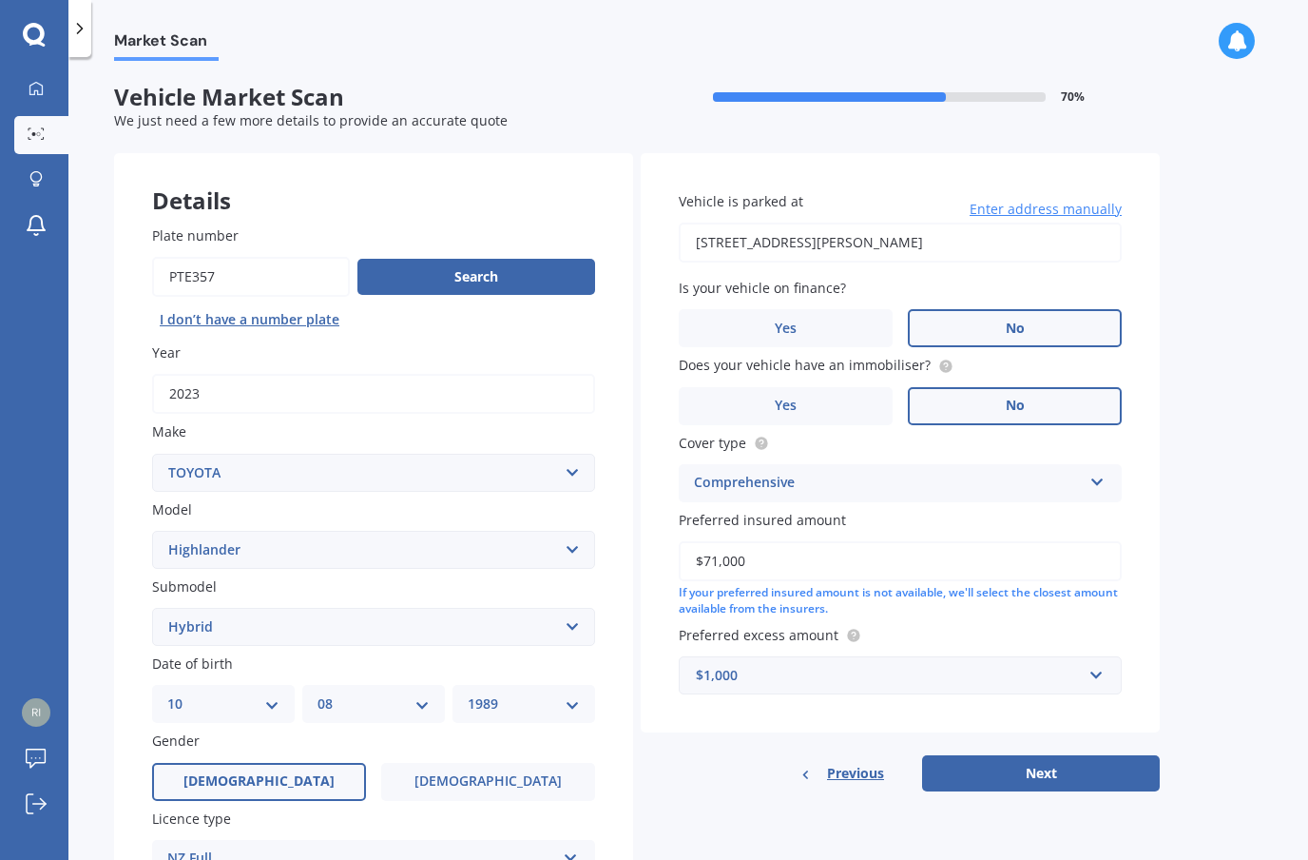
click at [1059, 755] on button "Next" at bounding box center [1041, 773] width 238 height 36
select select "10"
select select "08"
select select "1989"
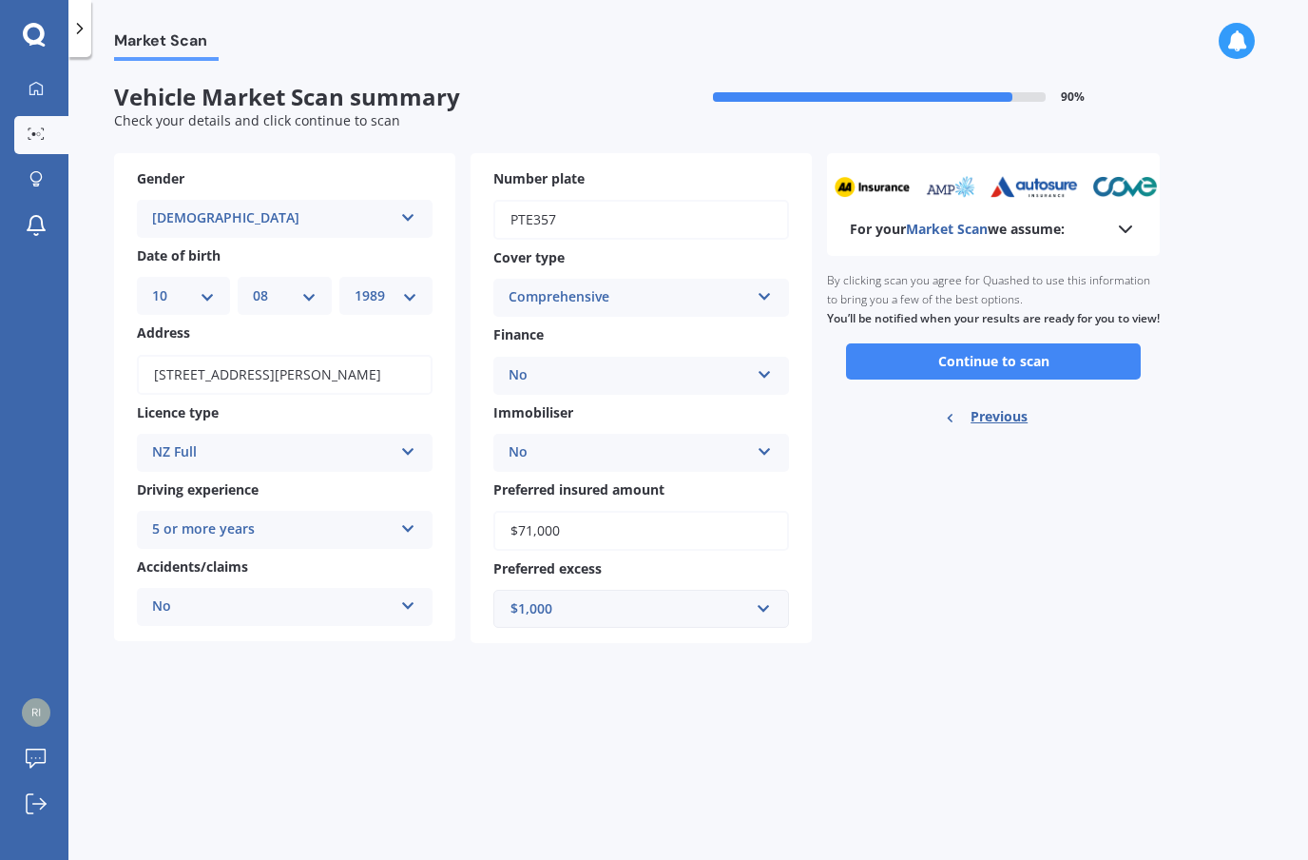
click at [1062, 343] on button "Continue to scan" at bounding box center [993, 361] width 295 height 36
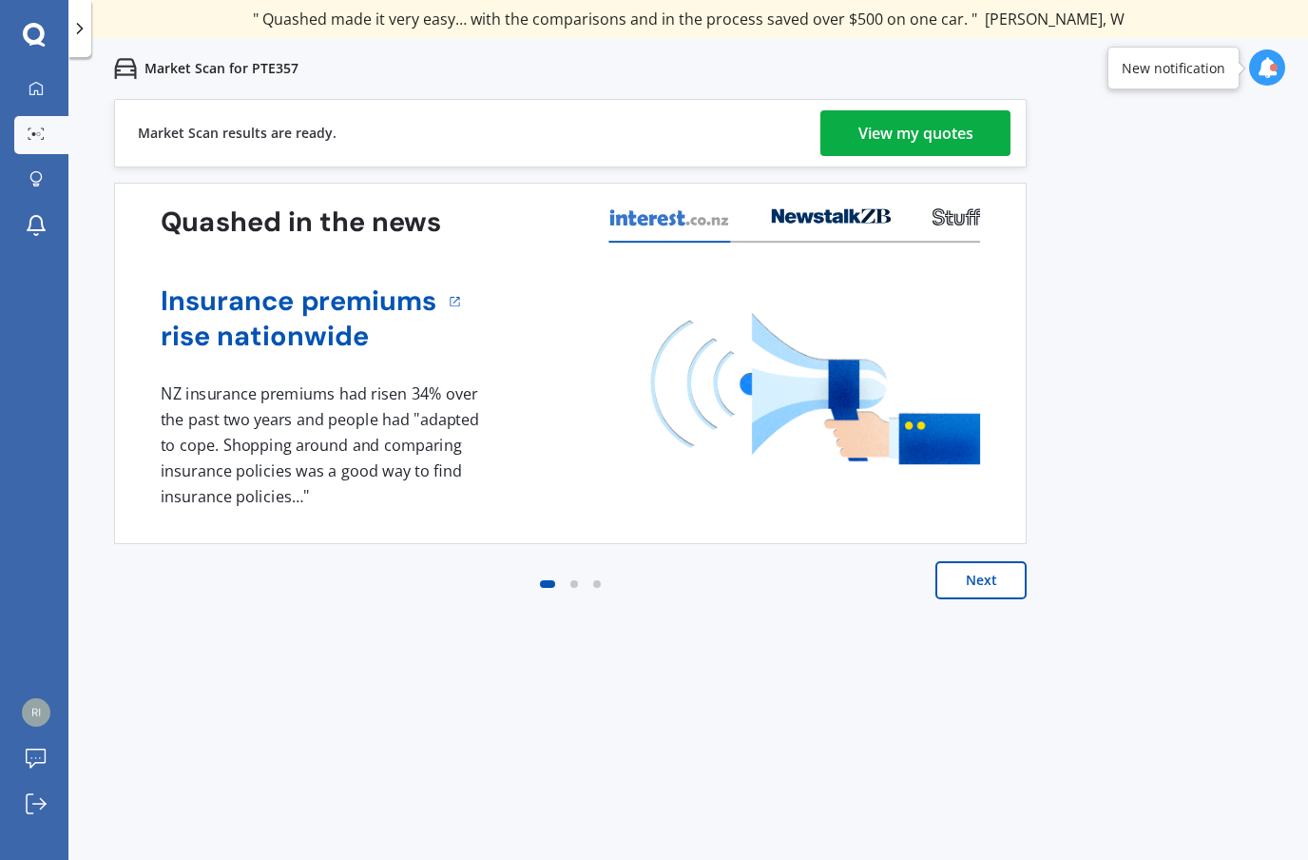
click at [968, 140] on div "View my quotes" at bounding box center [916, 133] width 115 height 46
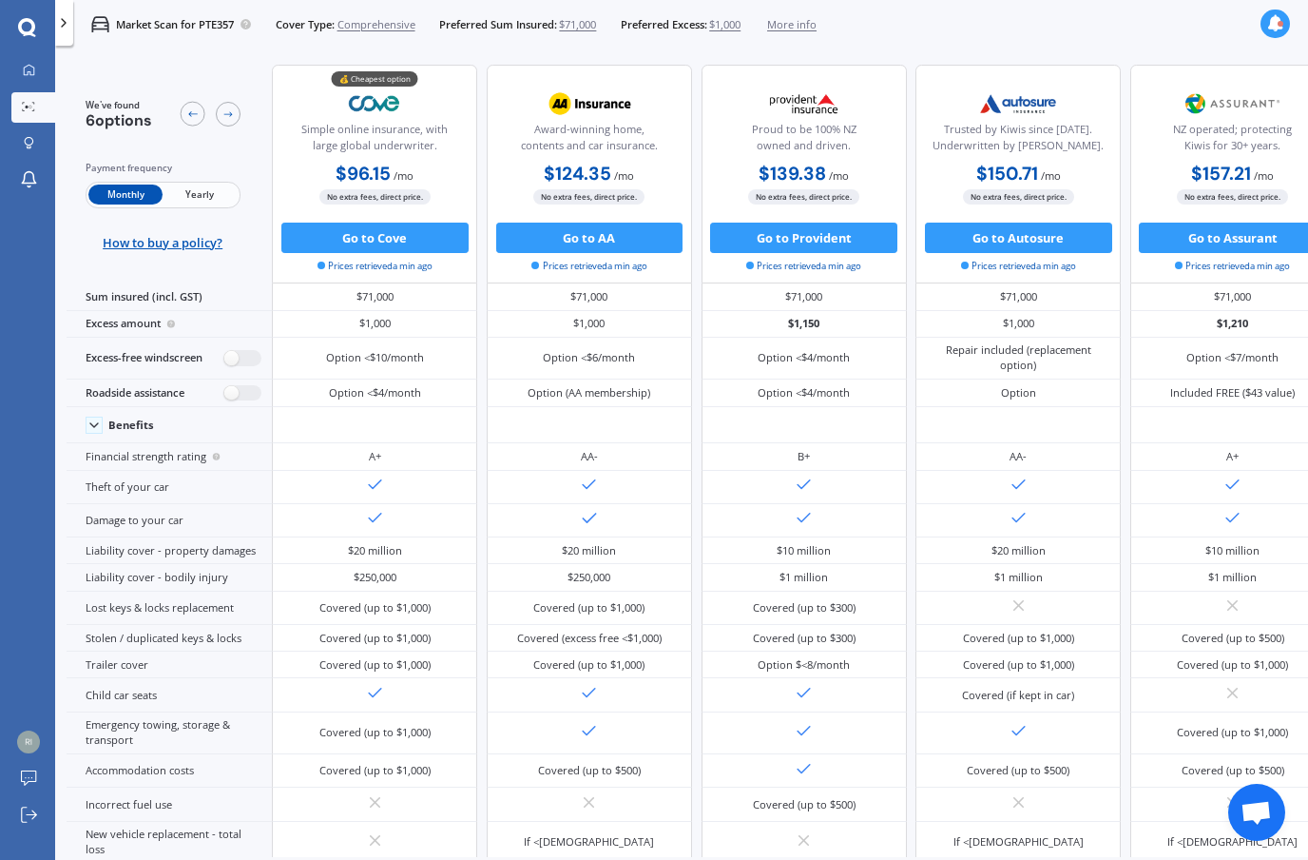
click at [365, 108] on img at bounding box center [375, 104] width 101 height 38
click at [327, 243] on button "Go to Cove" at bounding box center [374, 237] width 187 height 30
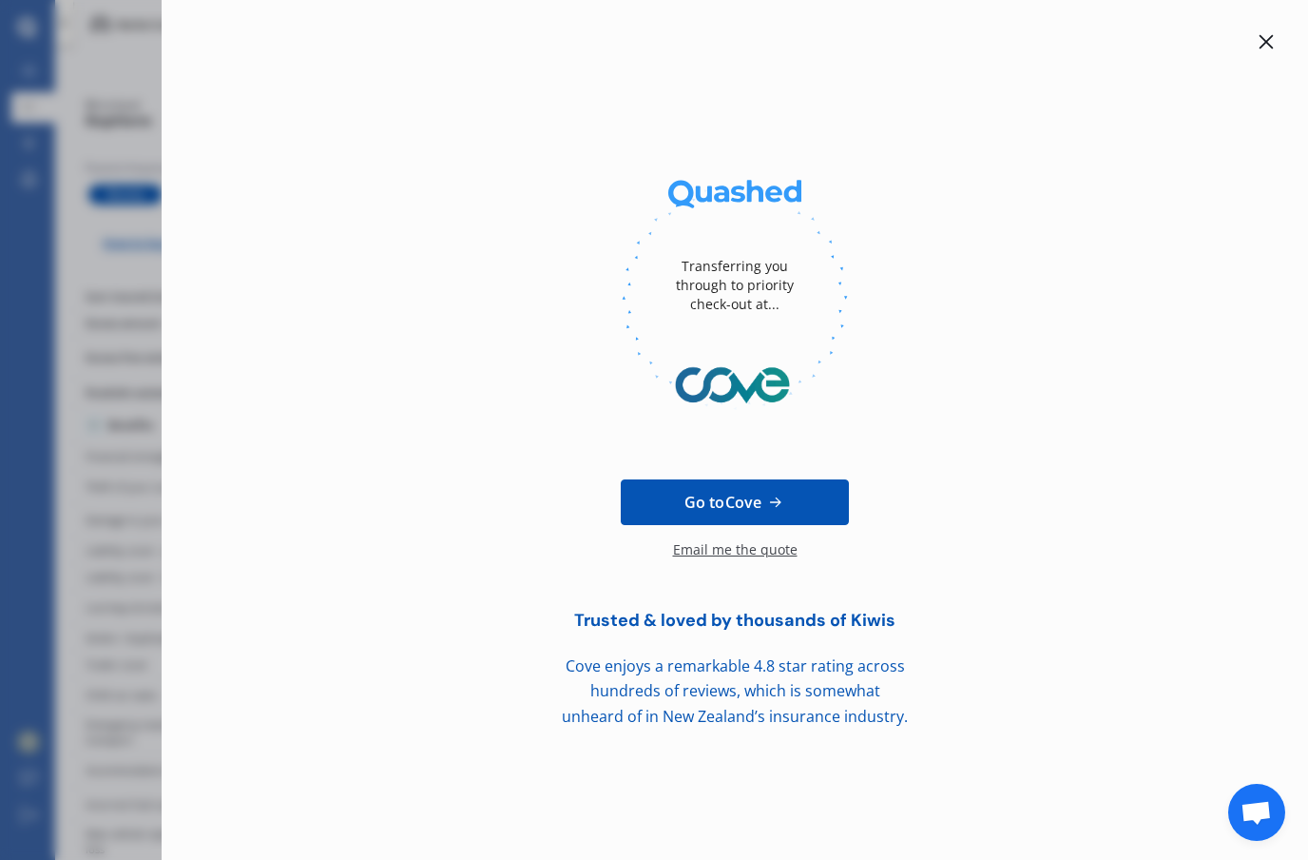
click at [679, 512] on link "Go to Cove" at bounding box center [735, 502] width 228 height 46
